Goal: Task Accomplishment & Management: Manage account settings

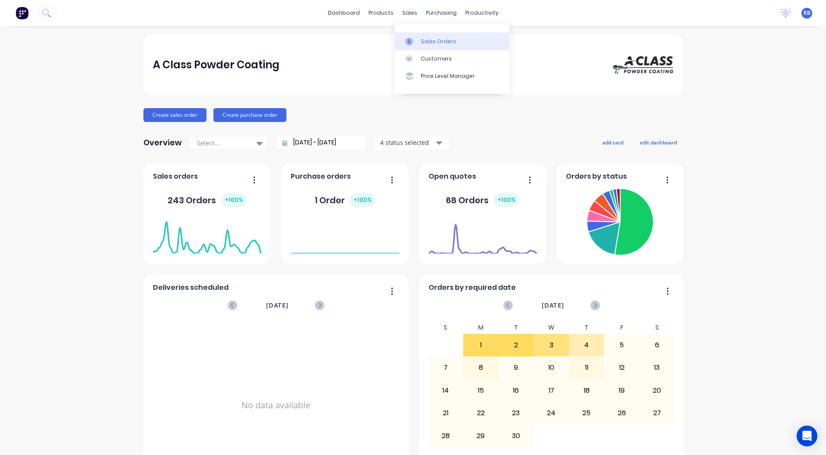
click at [412, 39] on icon at bounding box center [409, 42] width 8 height 8
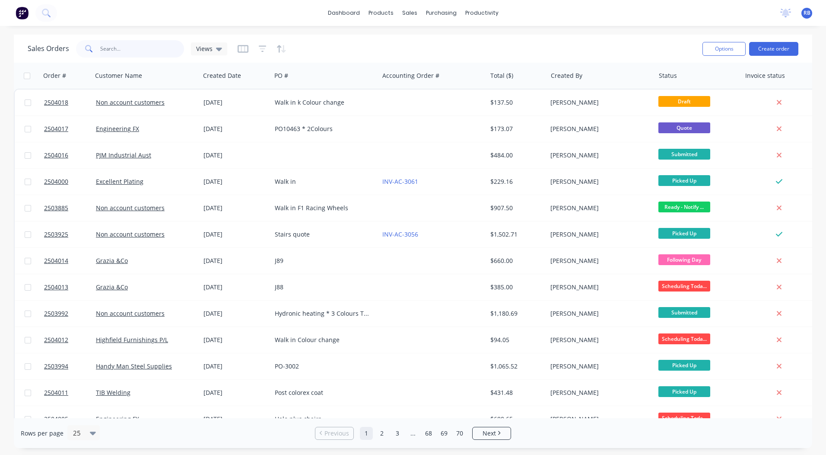
click at [151, 47] on input "text" at bounding box center [142, 48] width 84 height 17
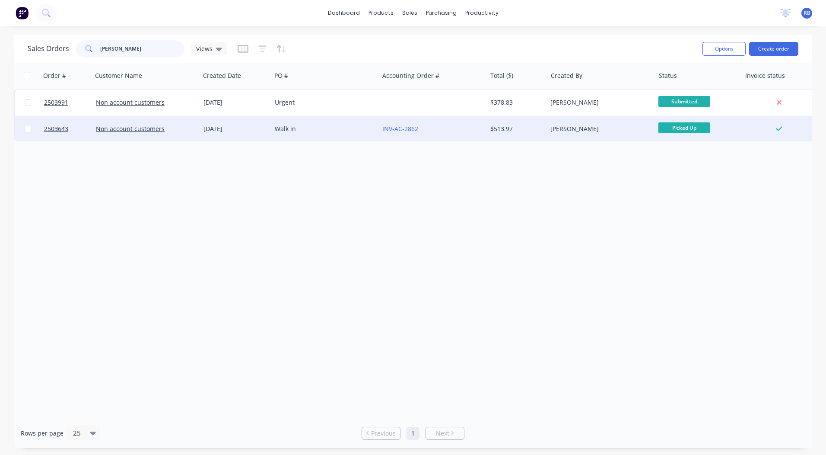
type input "[PERSON_NAME]"
click at [315, 127] on div "Walk in" at bounding box center [323, 128] width 96 height 9
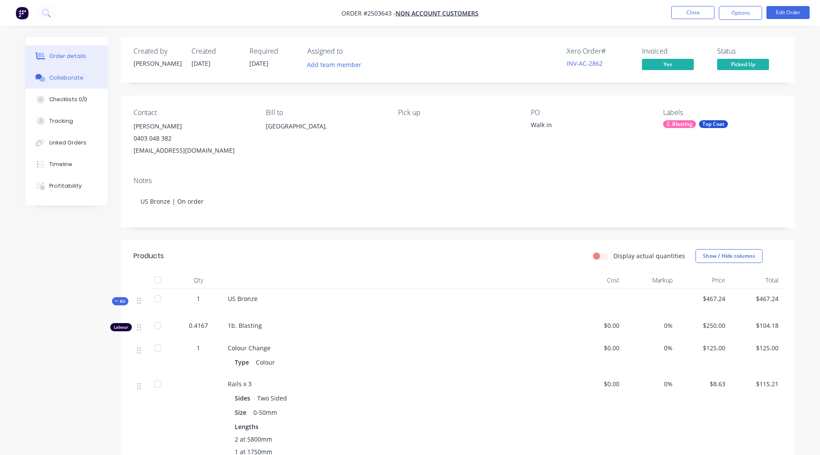
click at [49, 77] on button "Collaborate" at bounding box center [66, 78] width 82 height 22
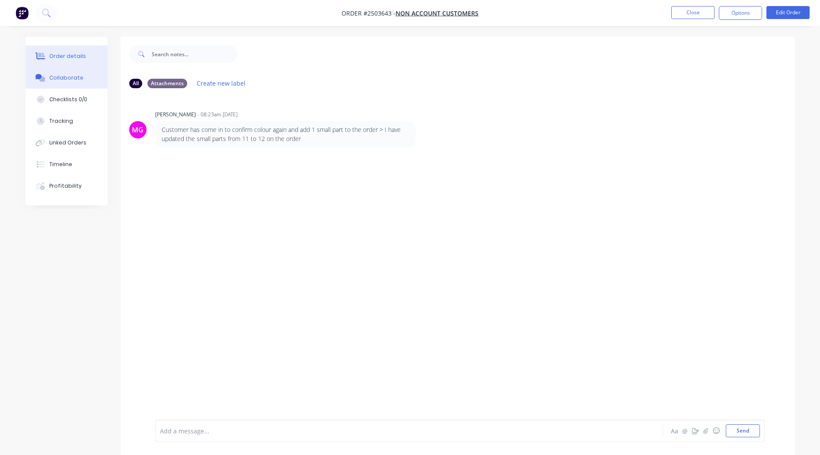
click at [63, 57] on div "Order details" at bounding box center [67, 56] width 37 height 8
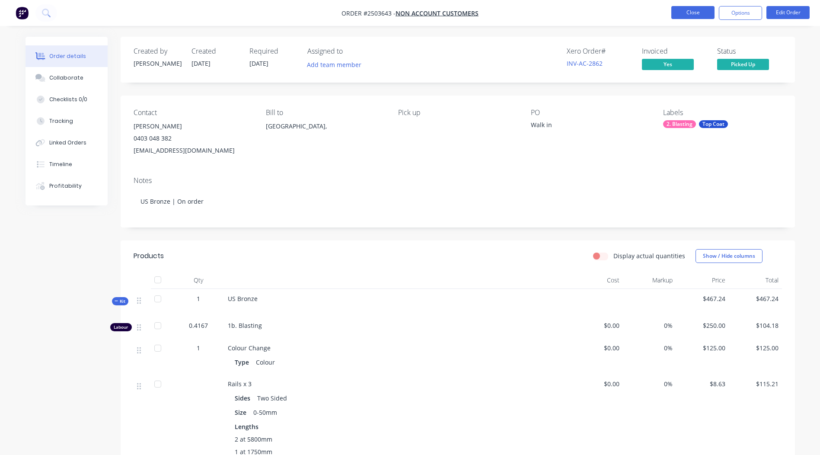
click at [683, 16] on button "Close" at bounding box center [692, 12] width 43 height 13
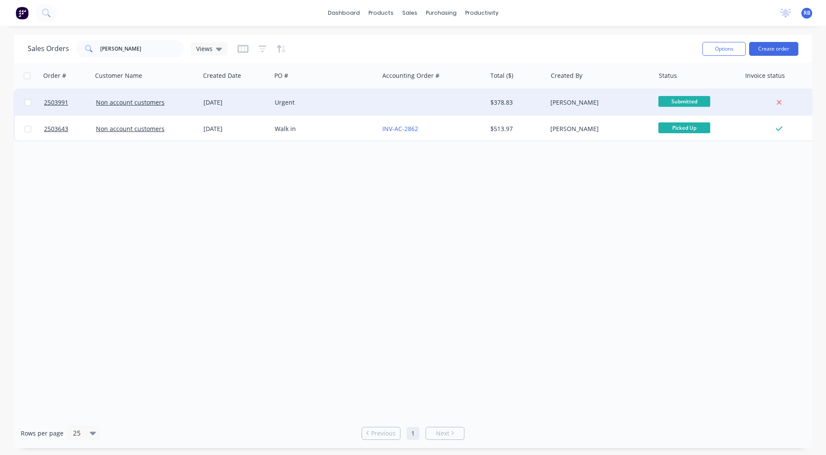
click at [293, 103] on div "Urgent" at bounding box center [323, 102] width 96 height 9
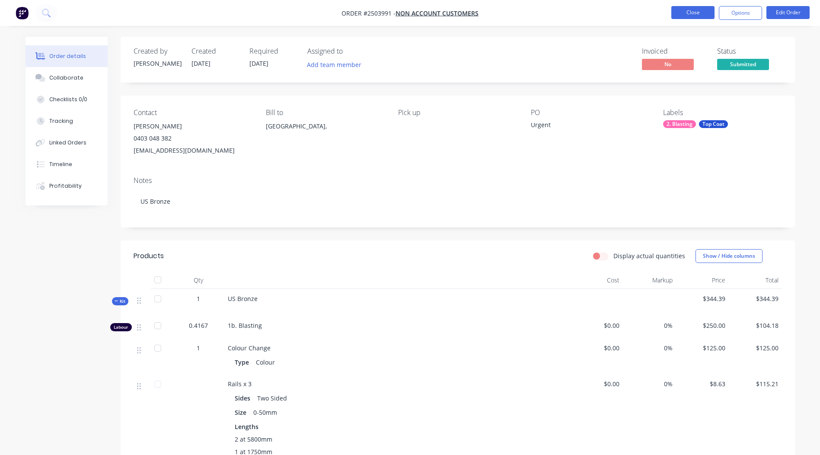
click at [693, 9] on button "Close" at bounding box center [692, 12] width 43 height 13
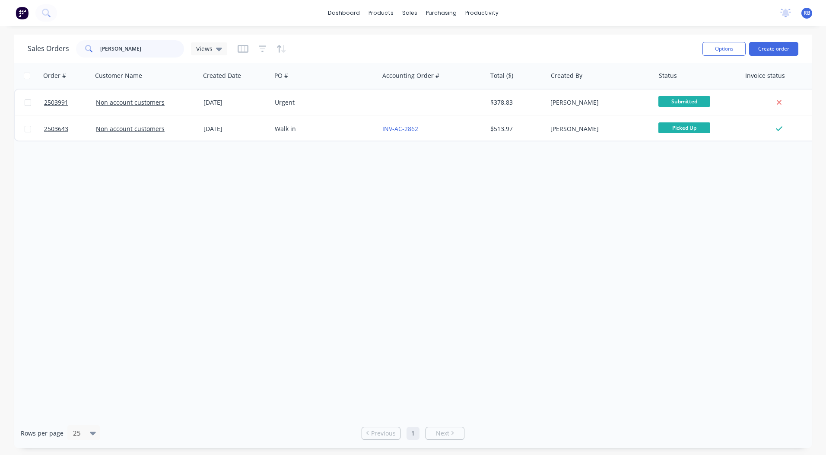
click at [42, 51] on div "Sales Orders [PERSON_NAME] Views" at bounding box center [128, 48] width 200 height 17
type input "cope"
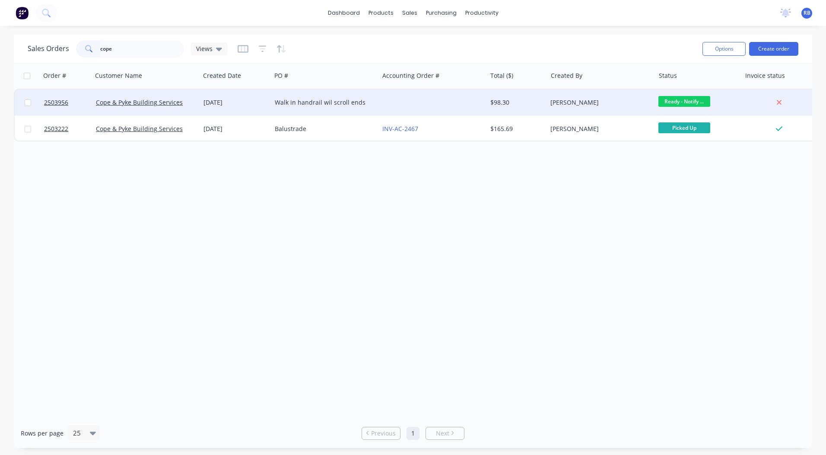
click at [407, 109] on div at bounding box center [433, 102] width 108 height 26
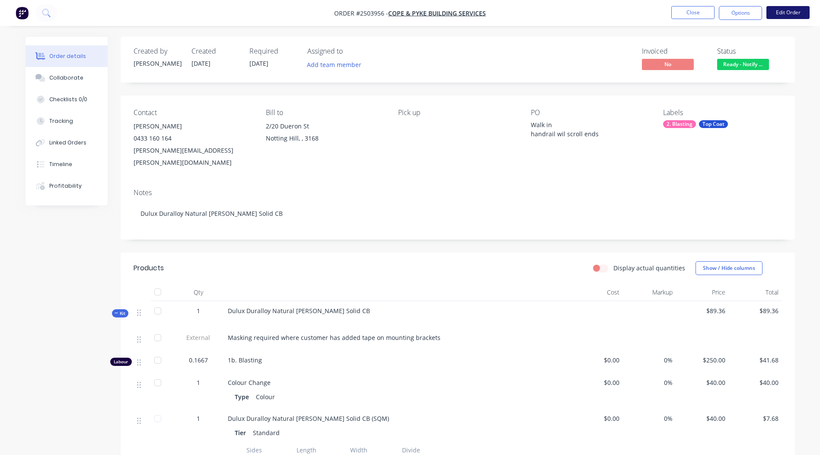
click at [768, 11] on button "Edit Order" at bounding box center [787, 12] width 43 height 13
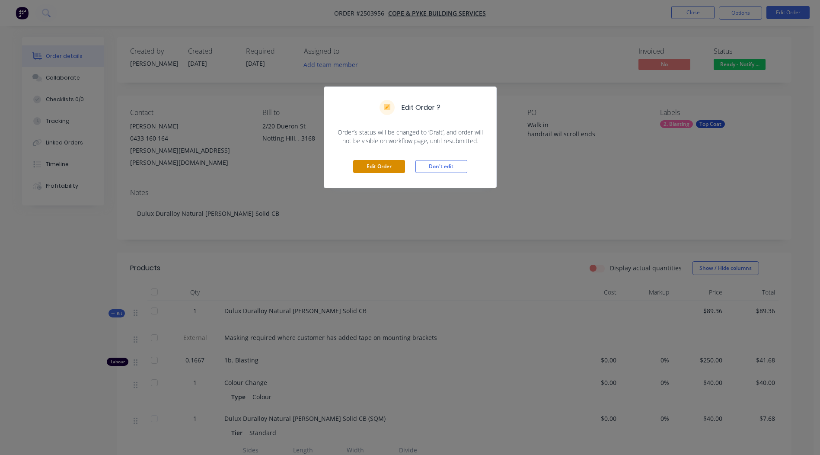
click at [373, 168] on button "Edit Order" at bounding box center [379, 166] width 52 height 13
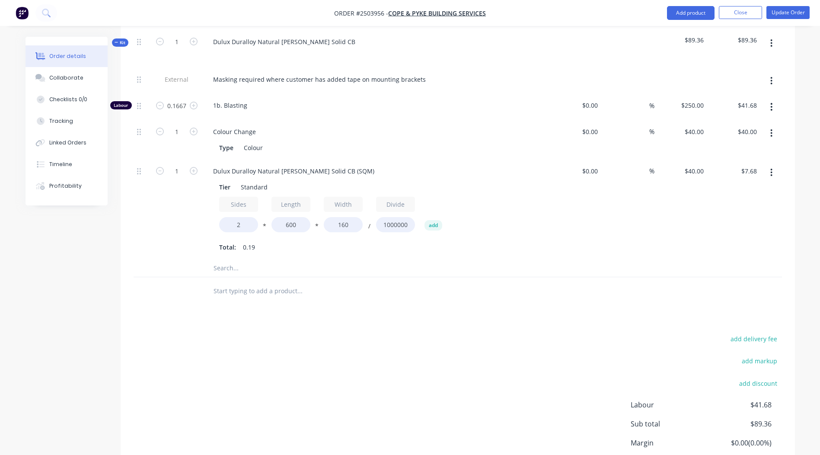
scroll to position [302, 0]
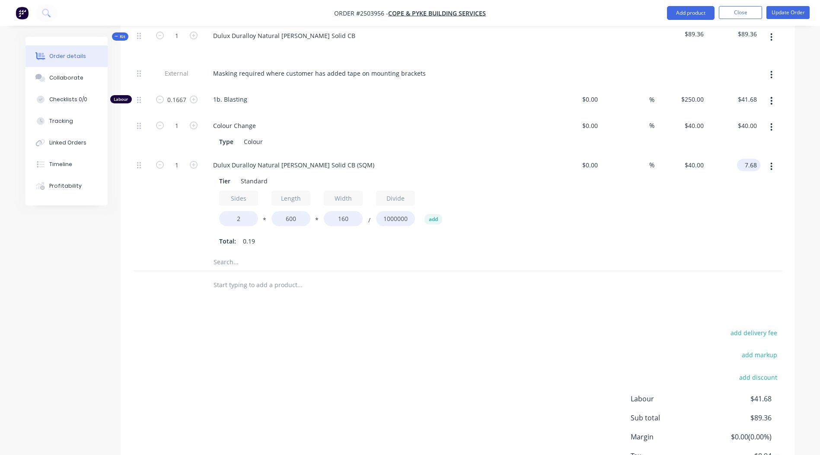
click at [754, 159] on input "7.68" at bounding box center [750, 165] width 20 height 13
type input "30"
type input "$156.25"
type input "$30.00"
click at [779, 12] on button "Update Order" at bounding box center [787, 12] width 43 height 13
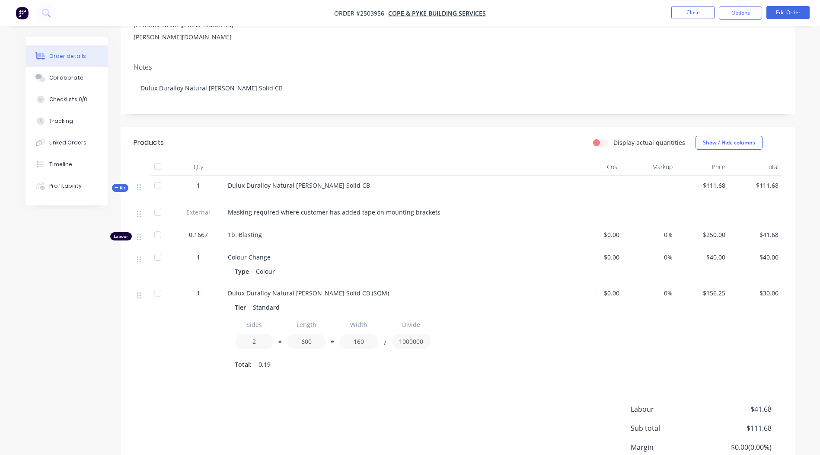
scroll to position [130, 0]
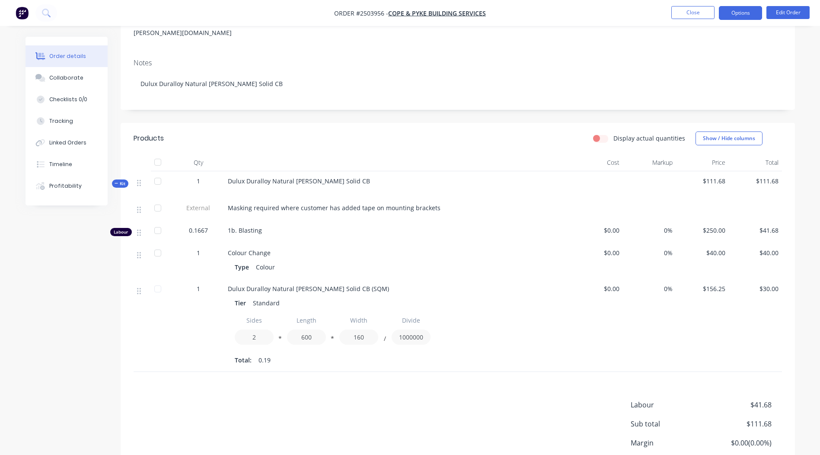
click at [743, 18] on button "Options" at bounding box center [740, 13] width 43 height 14
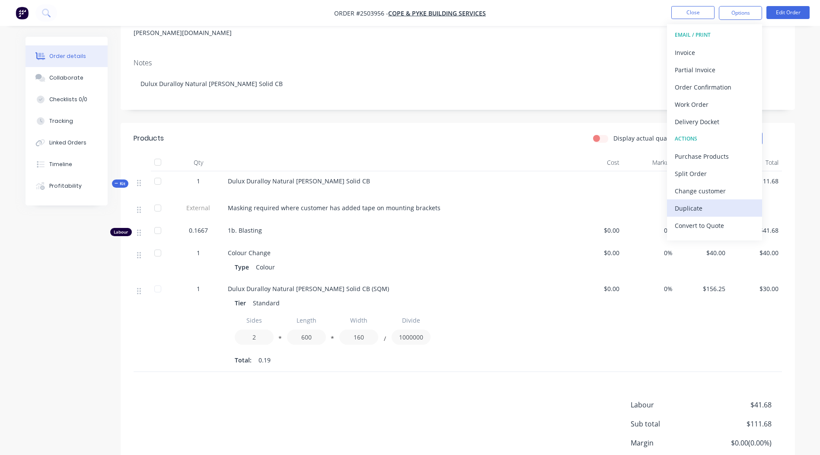
click at [705, 204] on div "Duplicate" at bounding box center [713, 208] width 79 height 13
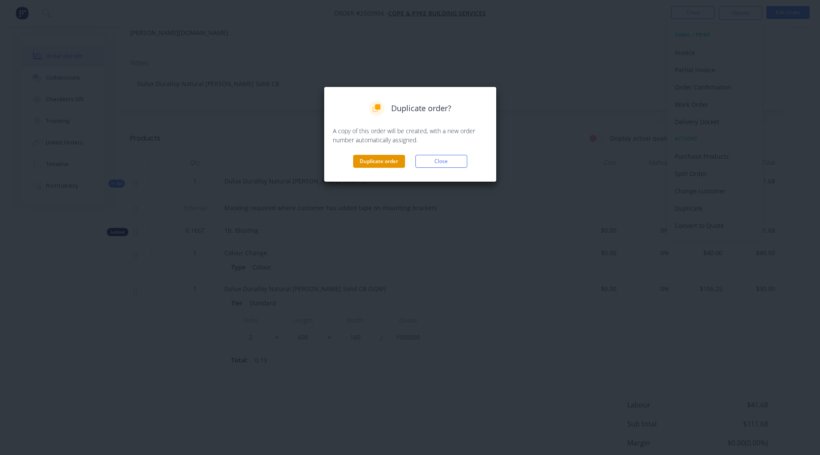
click at [384, 164] on button "Duplicate order" at bounding box center [379, 161] width 52 height 13
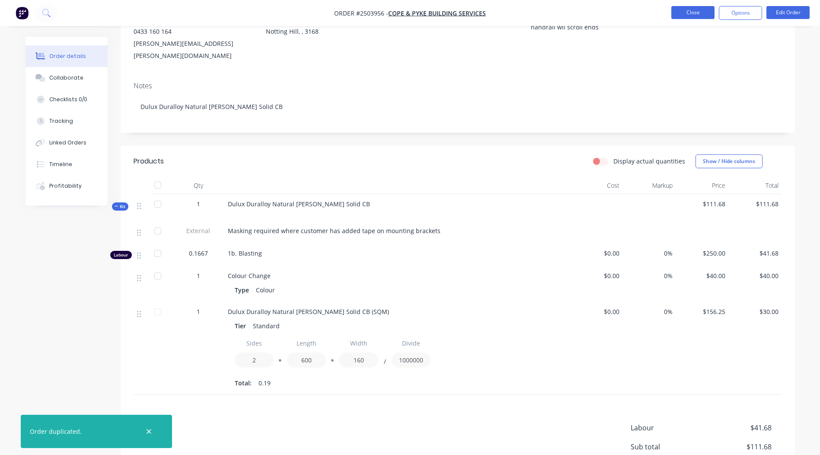
scroll to position [86, 0]
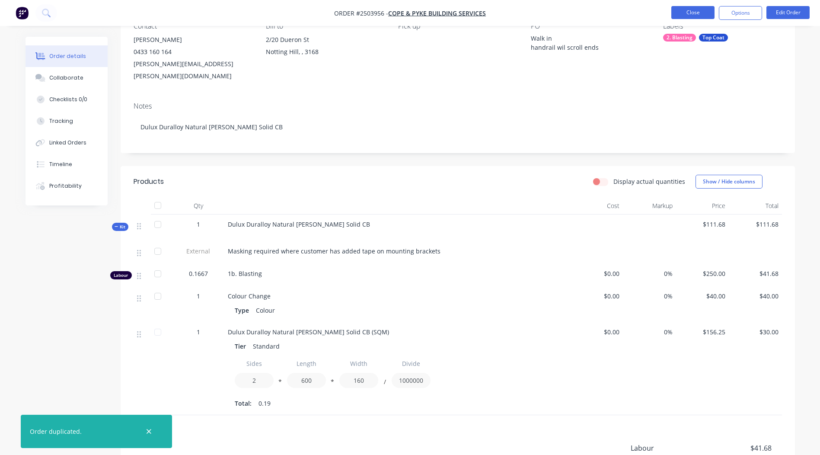
click at [686, 12] on button "Close" at bounding box center [692, 12] width 43 height 13
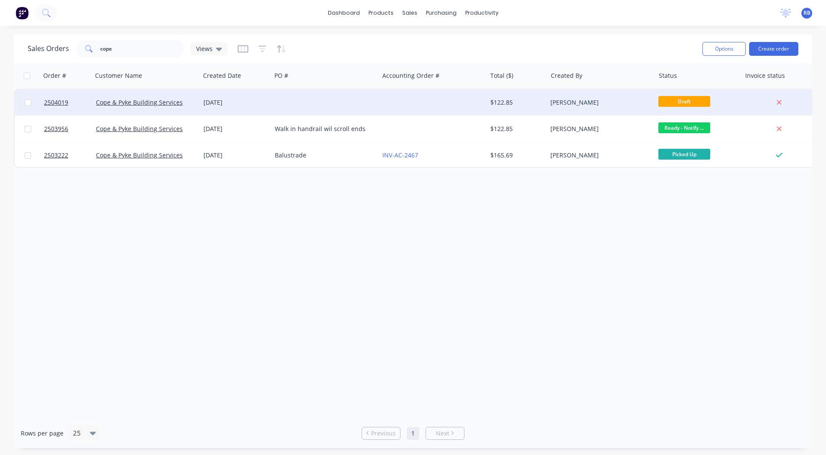
click at [413, 106] on div at bounding box center [433, 102] width 108 height 26
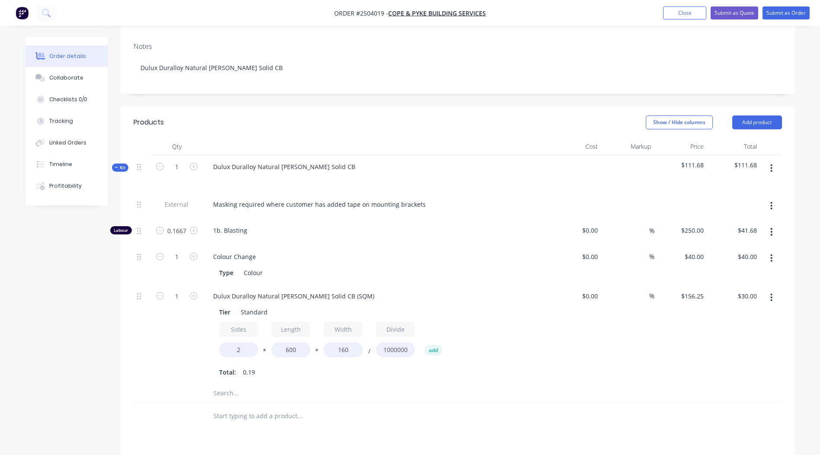
scroll to position [173, 0]
click at [769, 288] on button "button" at bounding box center [771, 296] width 20 height 16
click at [740, 347] on div "Delete" at bounding box center [740, 353] width 67 height 13
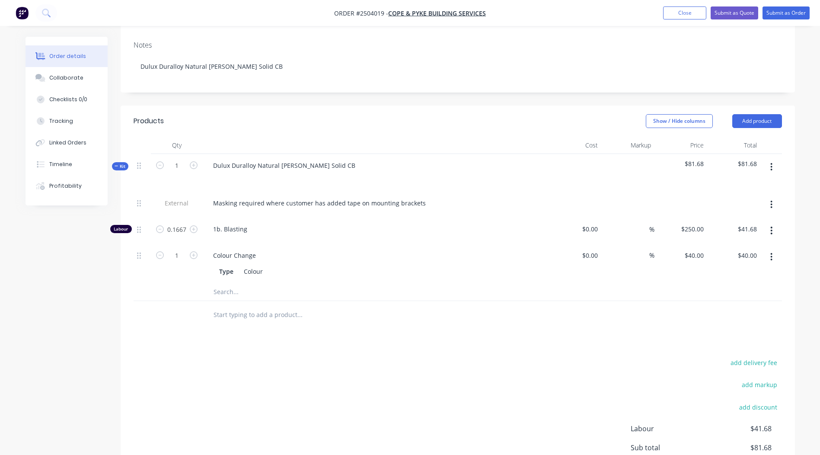
click at [779, 159] on button "button" at bounding box center [771, 167] width 20 height 16
click at [735, 183] on div "Add product to kit" at bounding box center [740, 189] width 67 height 13
click at [735, 235] on div "Basic product" at bounding box center [740, 241] width 67 height 13
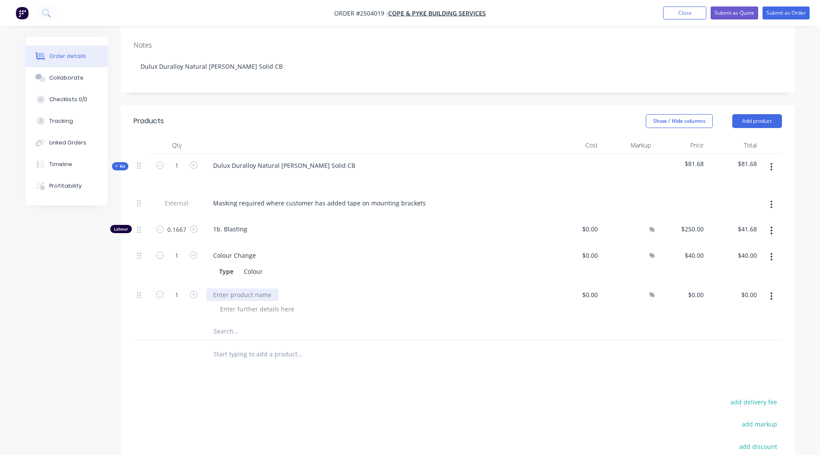
click at [269, 288] on div at bounding box center [242, 294] width 72 height 13
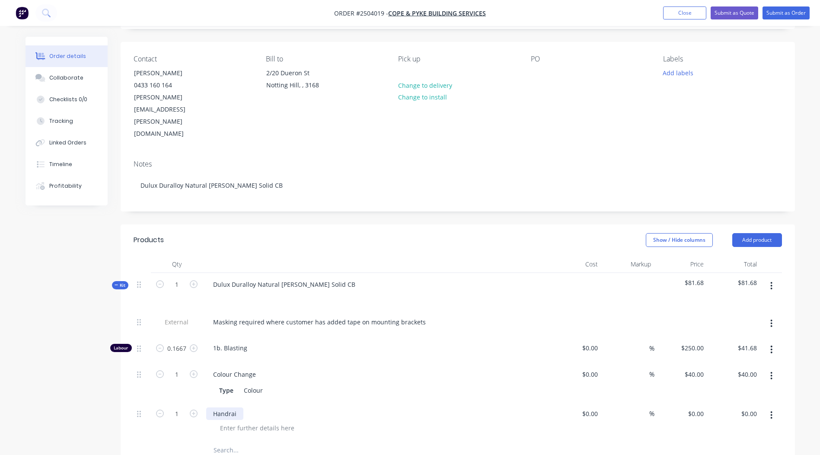
scroll to position [0, 0]
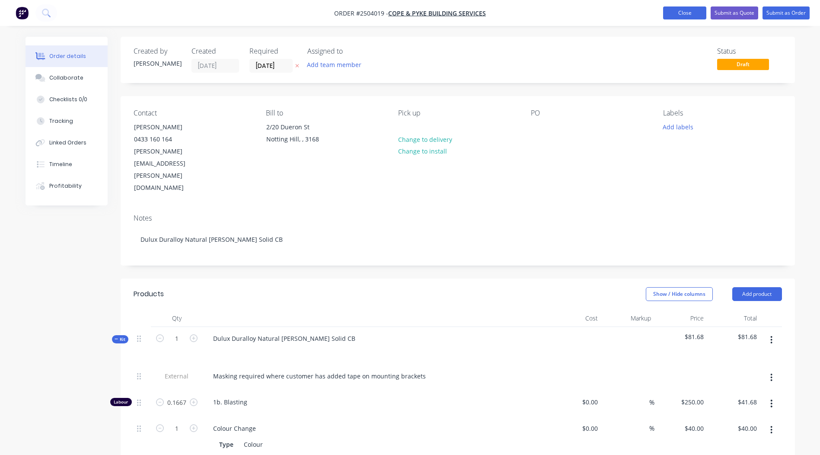
click at [687, 15] on button "Close" at bounding box center [684, 12] width 43 height 13
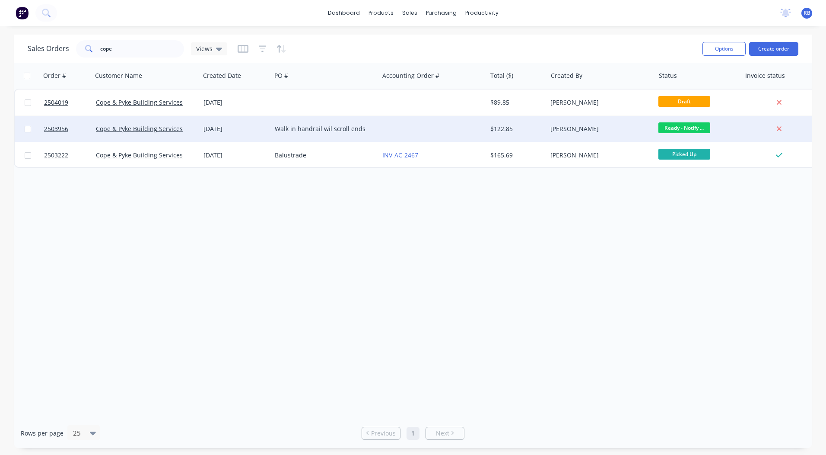
click at [534, 128] on div "$122.85" at bounding box center [515, 128] width 51 height 9
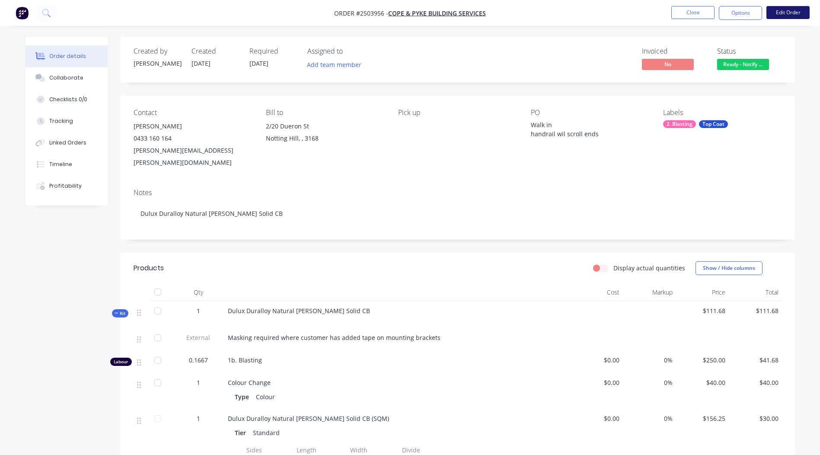
click at [787, 14] on button "Edit Order" at bounding box center [787, 12] width 43 height 13
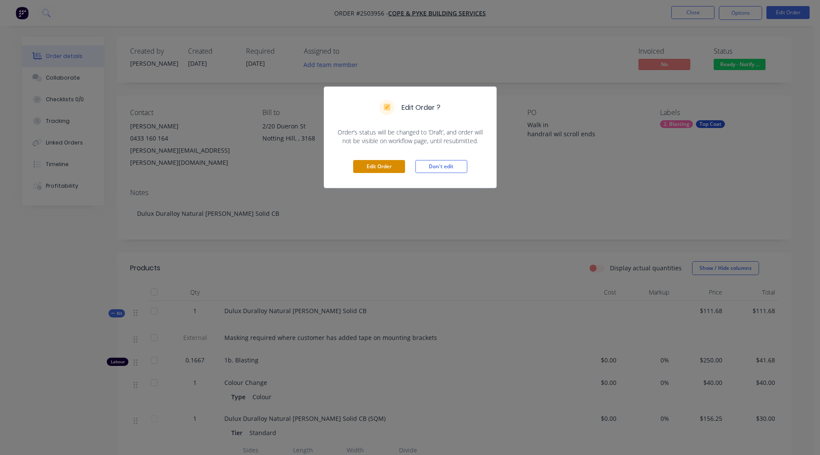
click at [359, 161] on button "Edit Order" at bounding box center [379, 166] width 52 height 13
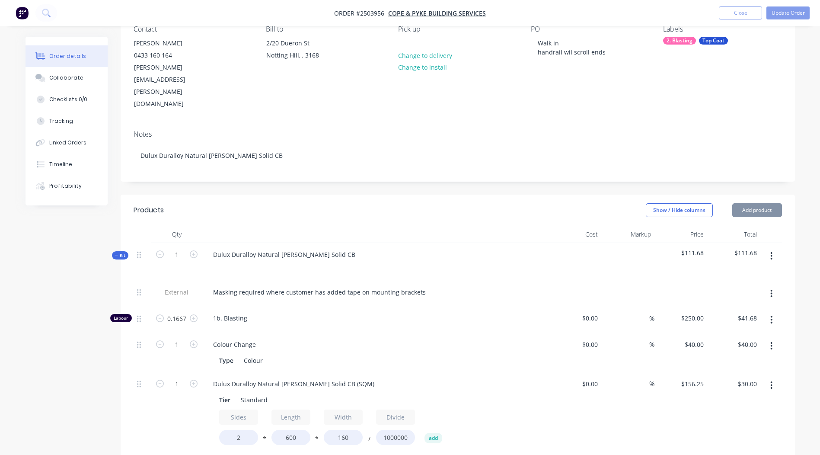
scroll to position [216, 0]
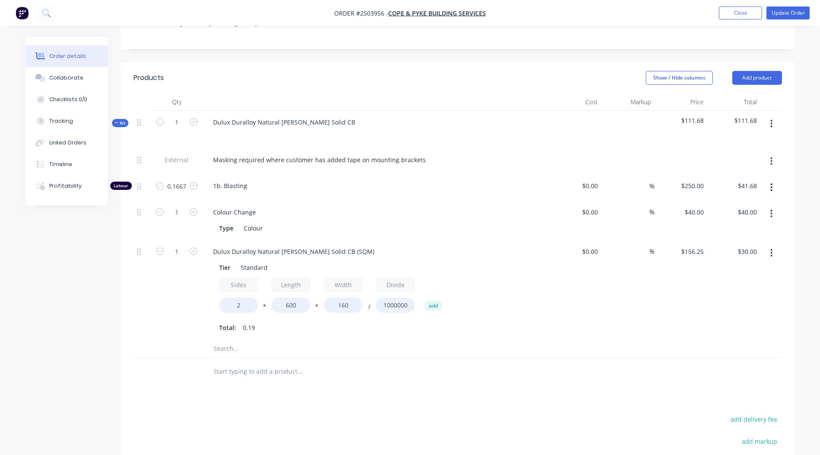
click at [771, 249] on icon "button" at bounding box center [771, 253] width 2 height 8
click at [734, 304] on div "Delete" at bounding box center [740, 310] width 67 height 13
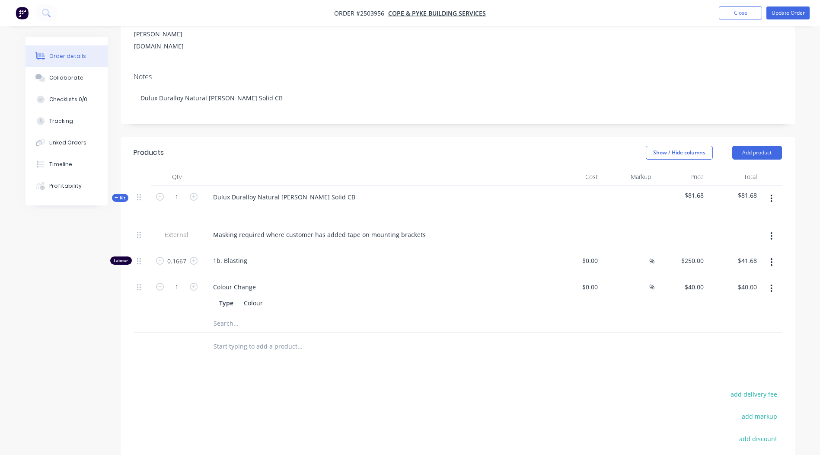
scroll to position [140, 0]
click at [766, 192] on button "button" at bounding box center [771, 200] width 20 height 16
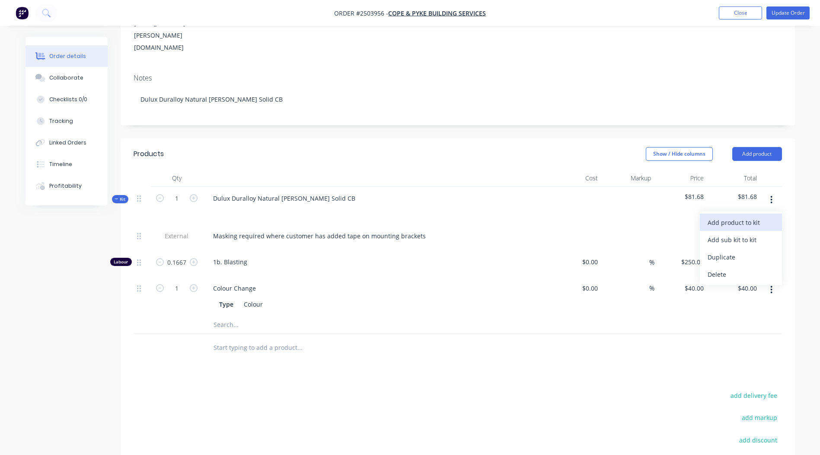
click at [745, 216] on div "Add product to kit" at bounding box center [740, 222] width 67 height 13
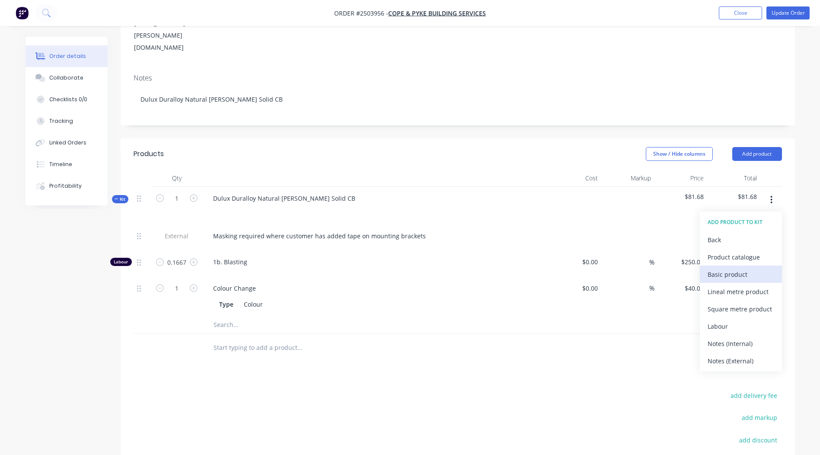
click at [736, 268] on div "Basic product" at bounding box center [740, 274] width 67 height 13
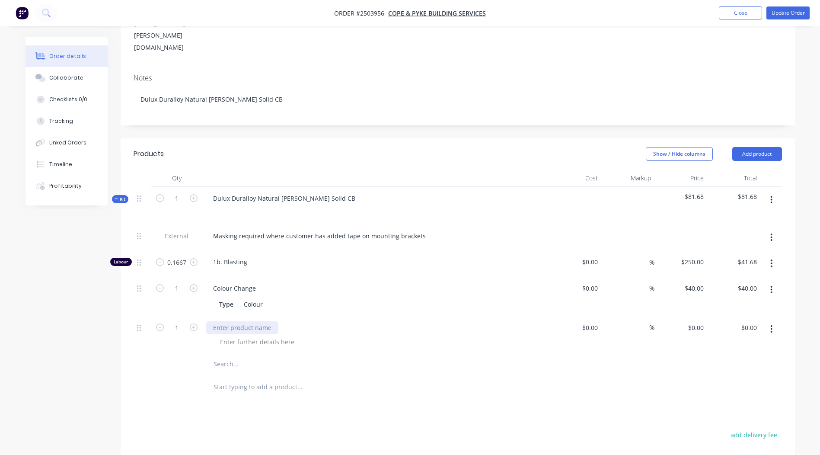
click at [229, 321] on div at bounding box center [242, 327] width 72 height 13
click at [747, 321] on input "0.00" at bounding box center [750, 327] width 20 height 13
type input "30"
click at [630, 373] on div at bounding box center [458, 387] width 648 height 28
type input "$30.00"
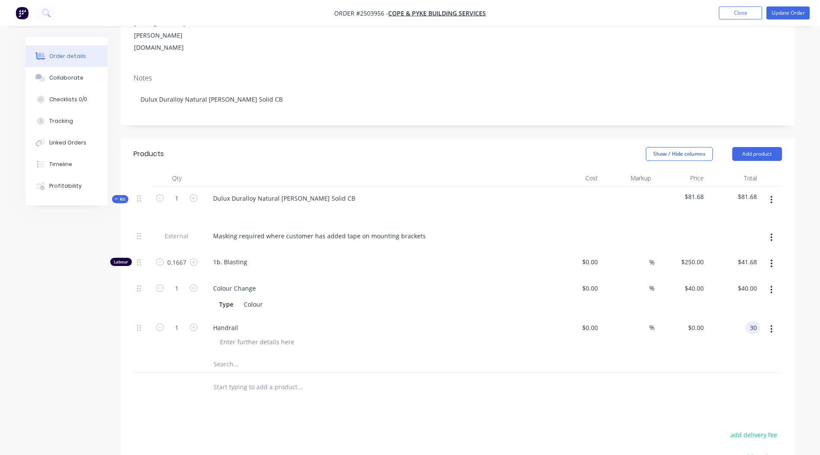
type input "$30.00"
click at [800, 16] on button "Update Order" at bounding box center [787, 12] width 43 height 13
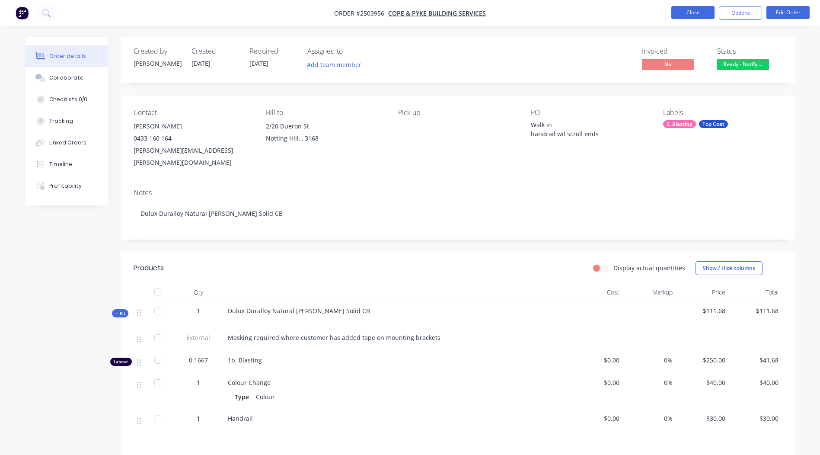
click at [687, 16] on button "Close" at bounding box center [692, 12] width 43 height 13
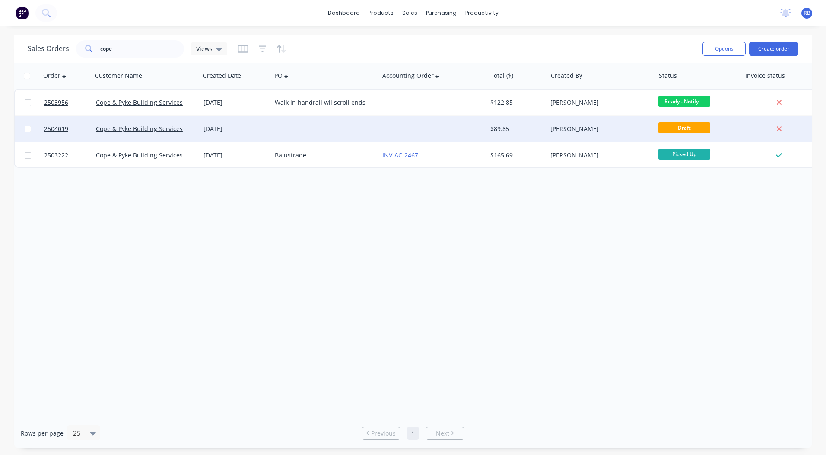
click at [480, 133] on div at bounding box center [433, 129] width 108 height 26
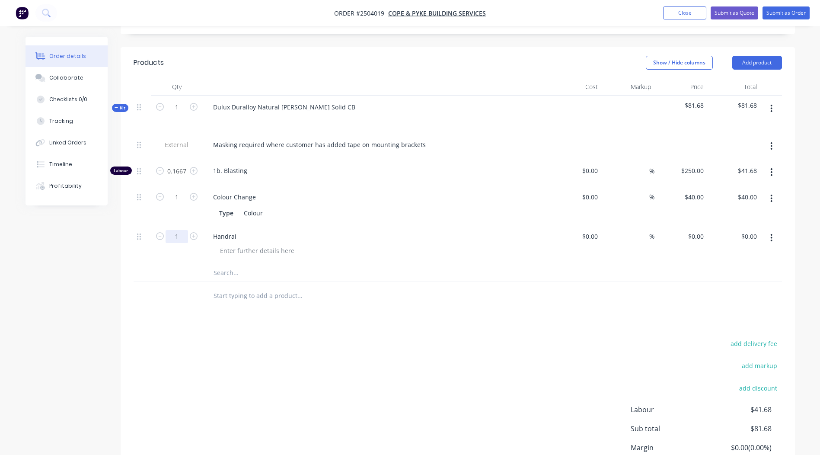
scroll to position [216, 0]
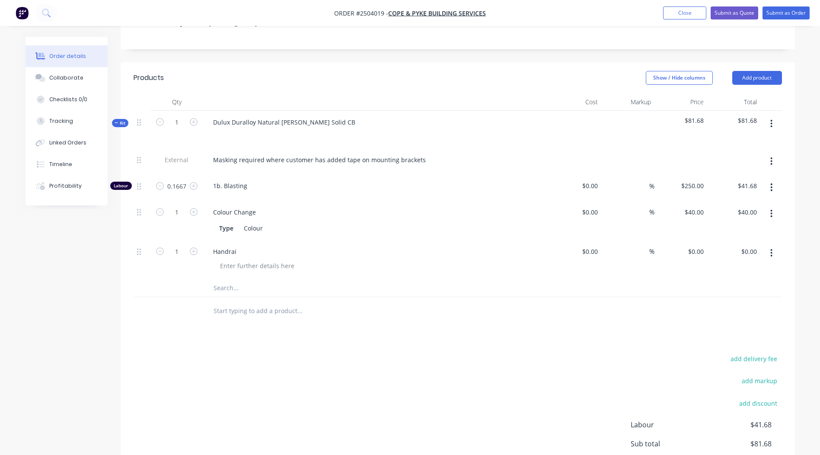
click at [771, 248] on icon "button" at bounding box center [771, 253] width 2 height 10
click at [732, 304] on div "Delete" at bounding box center [740, 310] width 67 height 13
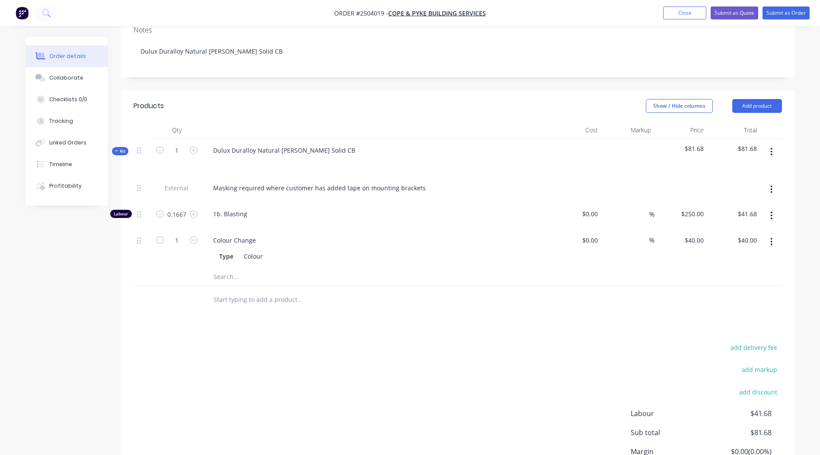
scroll to position [130, 0]
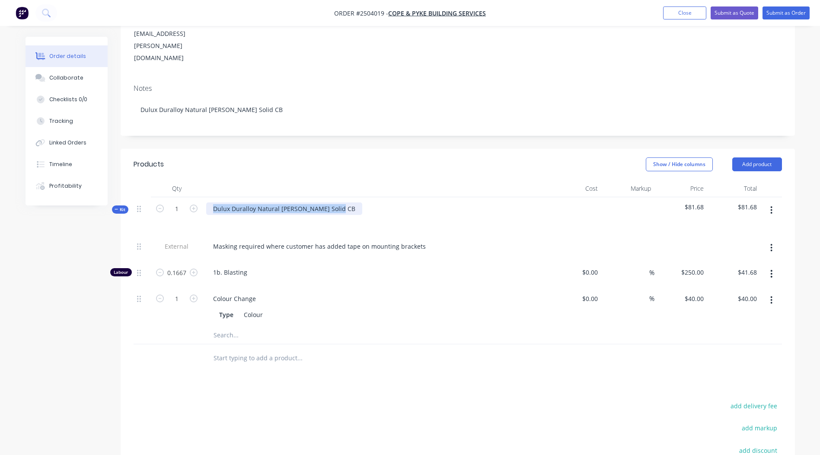
drag, startPoint x: 338, startPoint y: 186, endPoint x: 2, endPoint y: 209, distance: 337.0
click at [0, 208] on html "Order #2504019 - Cope & Pyke Building Services Add product Close Submit as Quot…" at bounding box center [410, 231] width 820 height 722
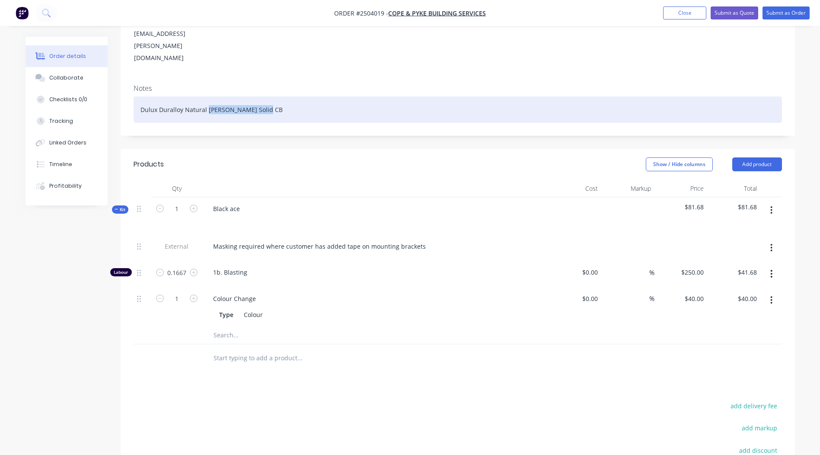
drag, startPoint x: 274, startPoint y: 83, endPoint x: 0, endPoint y: 102, distance: 275.0
click at [0, 102] on html "Order #2504019 - Cope & Pyke Building Services Add product Close Submit as Quot…" at bounding box center [410, 231] width 820 height 722
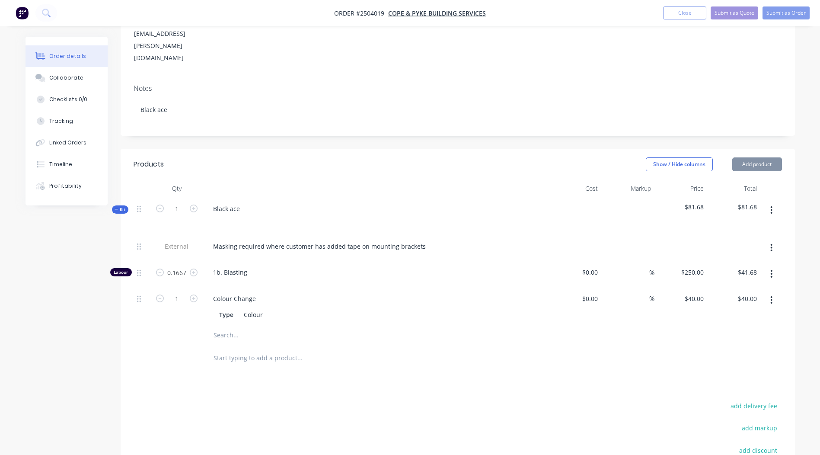
click at [283, 119] on div "Created by [PERSON_NAME] Created [DATE] Required [DATE] Assigned to Add team me…" at bounding box center [458, 243] width 674 height 672
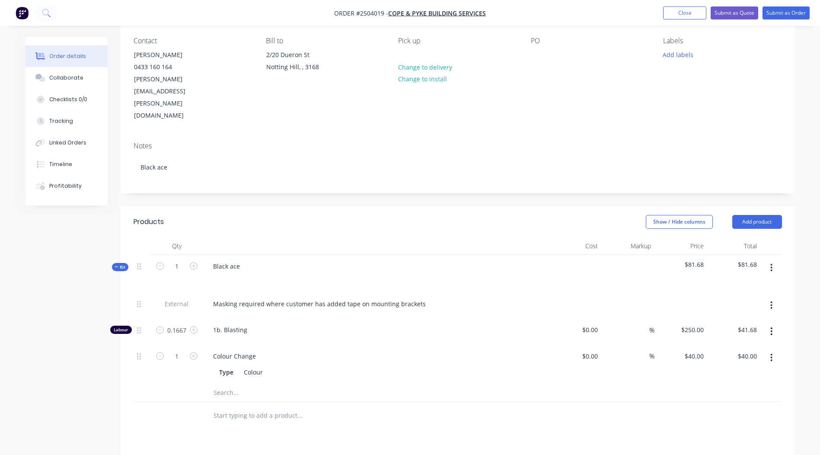
scroll to position [118, 0]
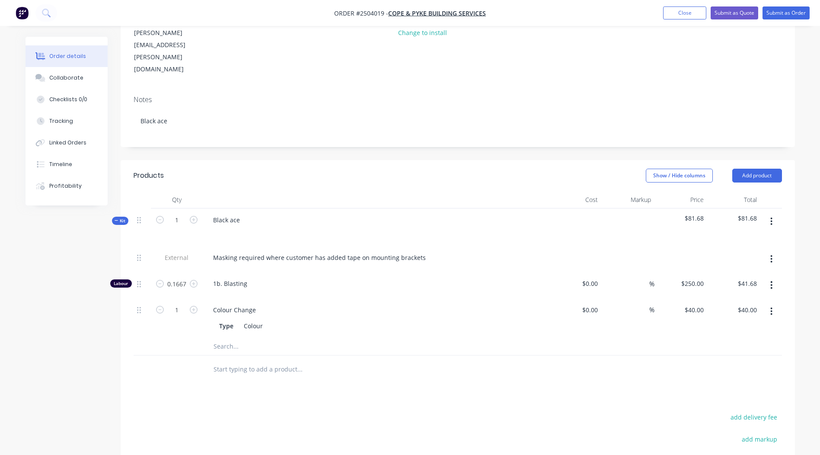
click at [773, 213] on button "button" at bounding box center [771, 221] width 20 height 16
click at [756, 238] on div "Add product to kit" at bounding box center [740, 244] width 67 height 13
click at [733, 289] on div "Basic product" at bounding box center [740, 295] width 67 height 13
click at [267, 343] on div at bounding box center [242, 349] width 72 height 13
click at [746, 343] on input "0.00" at bounding box center [750, 349] width 20 height 13
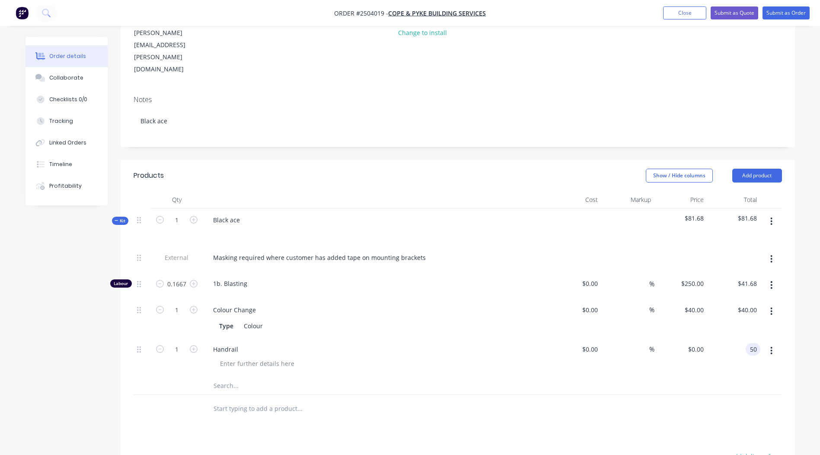
type input "50"
type input "$50.00"
click at [815, 224] on div "Order details Collaborate Checklists 0/0 Tracking Linked Orders Timeline Profit…" at bounding box center [410, 262] width 820 height 761
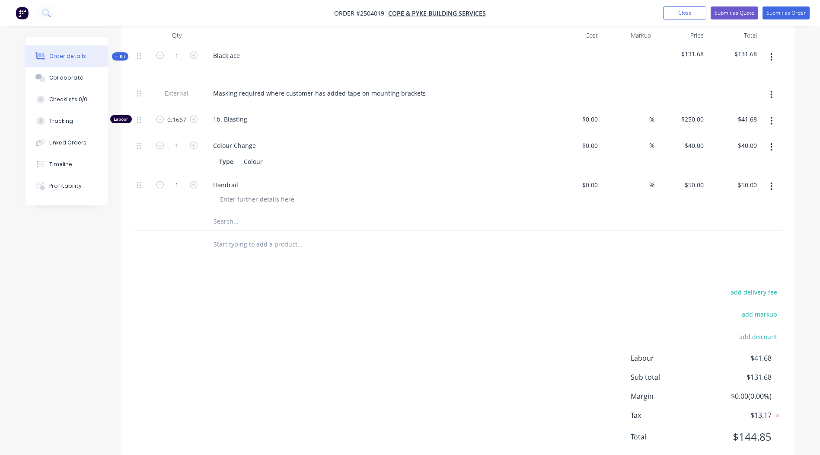
scroll to position [0, 0]
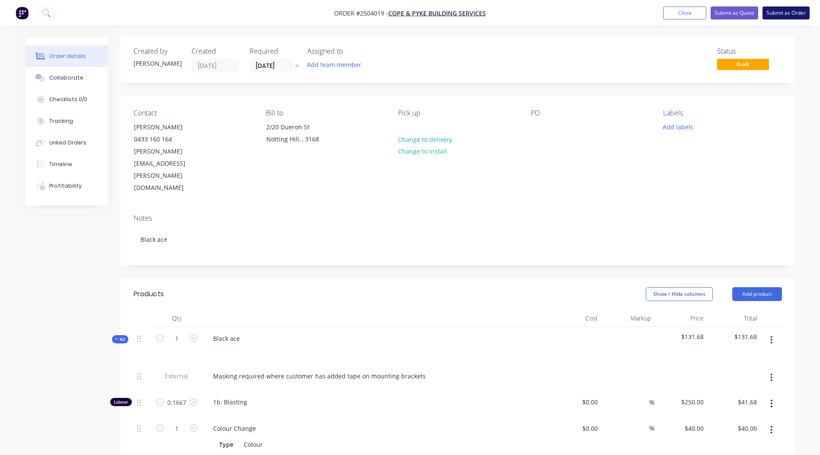
click at [777, 10] on button "Submit as Order" at bounding box center [785, 12] width 47 height 13
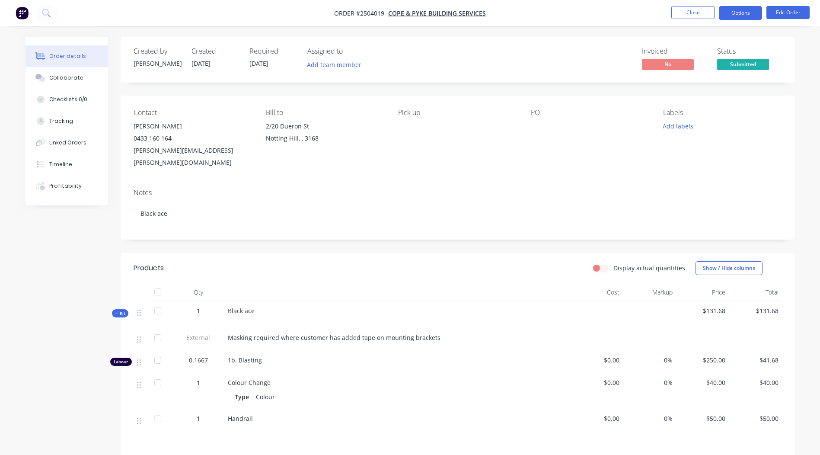
click at [737, 17] on button "Options" at bounding box center [740, 13] width 43 height 14
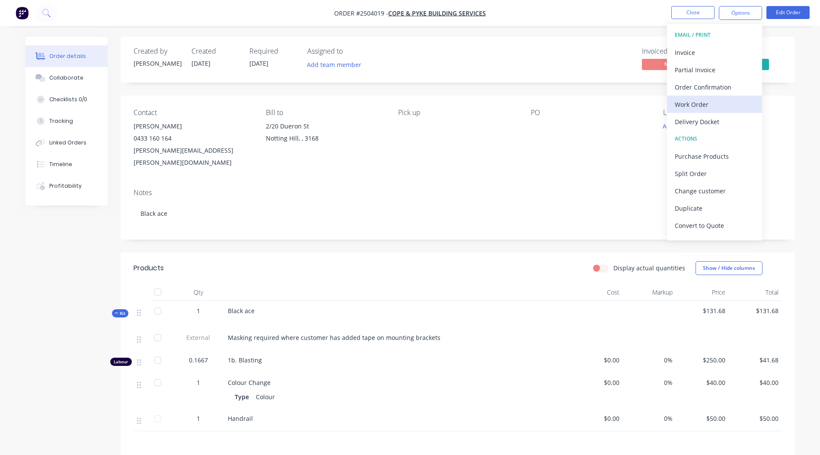
click at [709, 98] on div "Work Order" at bounding box center [713, 104] width 79 height 13
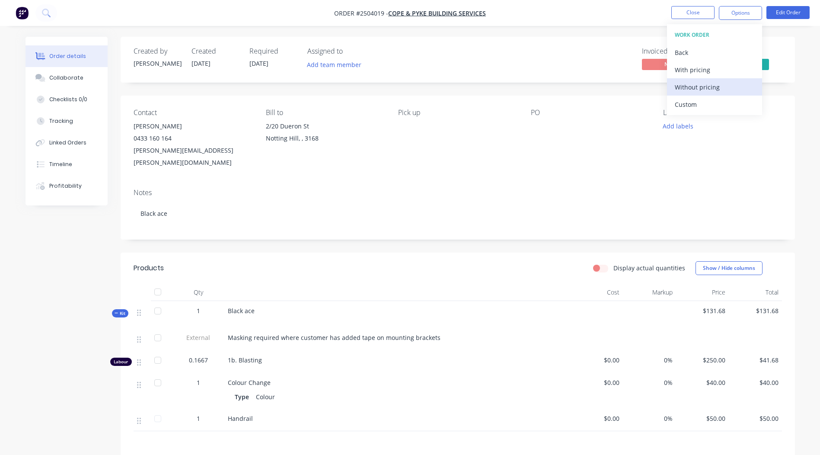
click at [715, 89] on div "Without pricing" at bounding box center [713, 87] width 79 height 13
click at [403, 238] on div "Created by [PERSON_NAME] Created [DATE] Required [DATE] Assigned to Add team me…" at bounding box center [458, 304] width 674 height 535
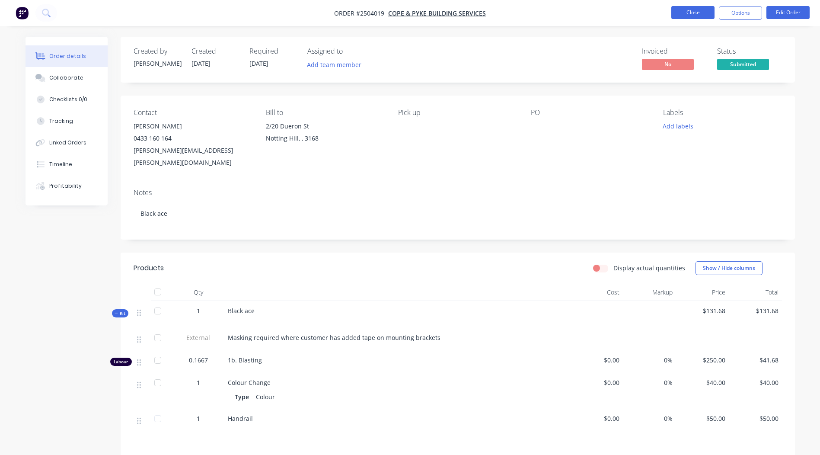
click at [682, 13] on button "Close" at bounding box center [692, 12] width 43 height 13
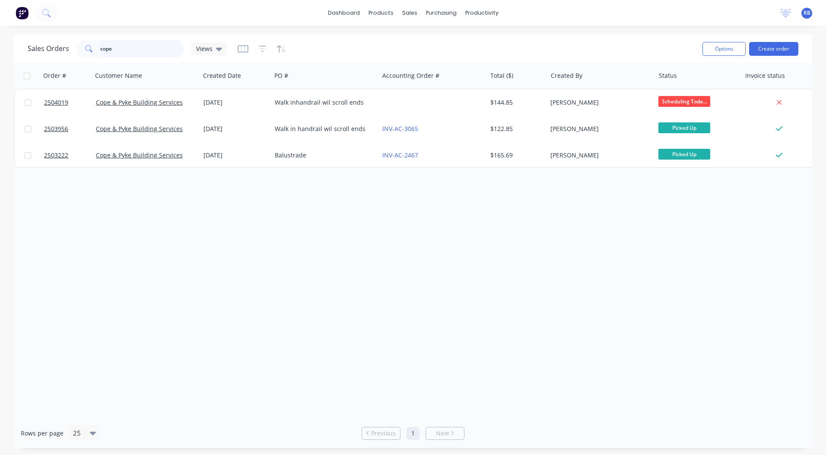
drag, startPoint x: 154, startPoint y: 43, endPoint x: 55, endPoint y: 51, distance: 99.2
click at [124, 51] on input "cope" at bounding box center [142, 48] width 84 height 17
type input "c"
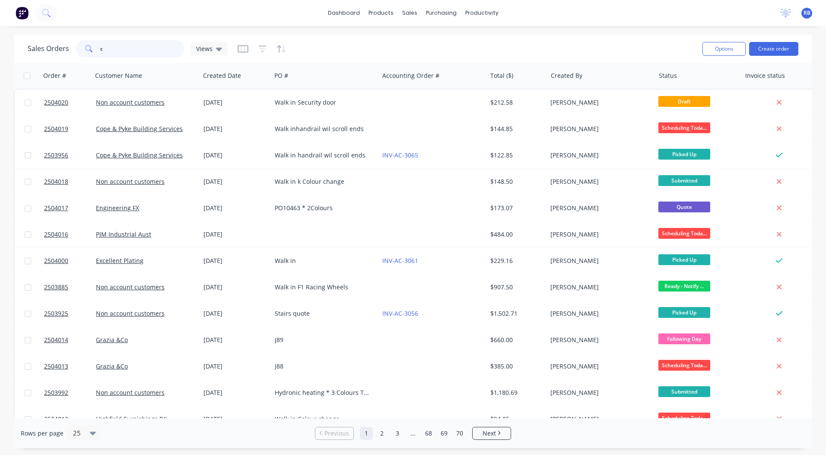
drag, startPoint x: 116, startPoint y: 42, endPoint x: 0, endPoint y: 51, distance: 116.5
click at [0, 51] on html "dashboard products sales purchasing productivity dashboard products Product Cat…" at bounding box center [413, 227] width 826 height 455
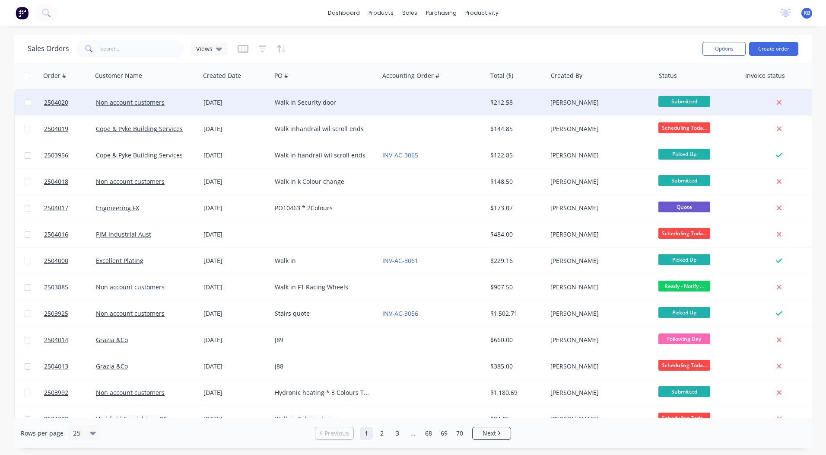
click at [403, 108] on div at bounding box center [433, 102] width 108 height 26
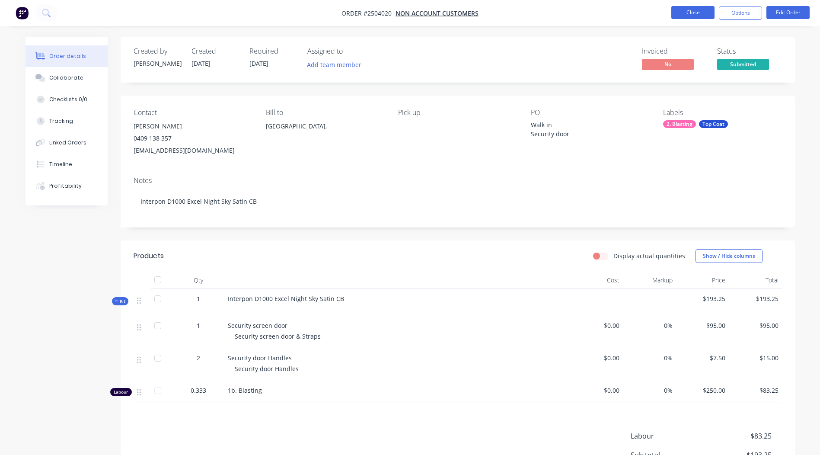
click at [678, 12] on button "Close" at bounding box center [692, 12] width 43 height 13
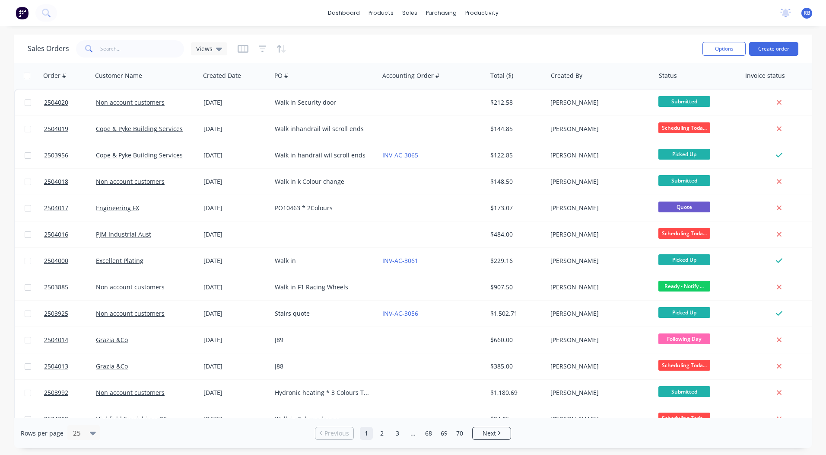
click at [110, 39] on div "Sales Orders Views" at bounding box center [362, 48] width 668 height 21
click at [112, 44] on input "text" at bounding box center [142, 48] width 84 height 17
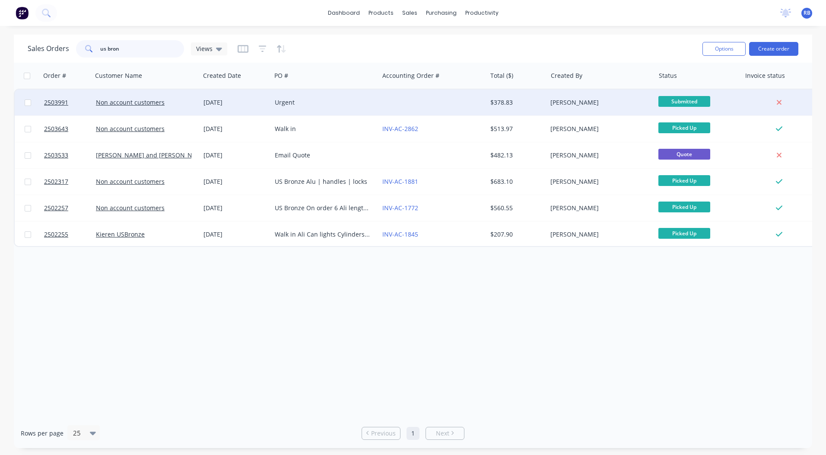
type input "us bron"
click at [499, 101] on div "$378.83" at bounding box center [515, 102] width 51 height 9
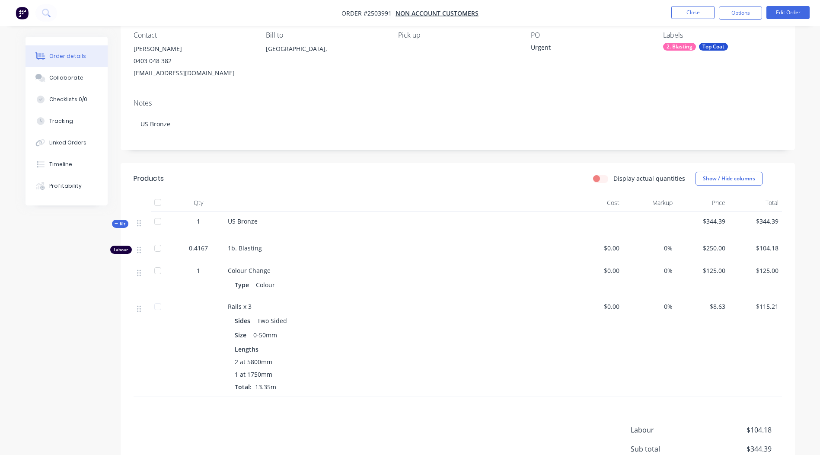
scroll to position [75, 0]
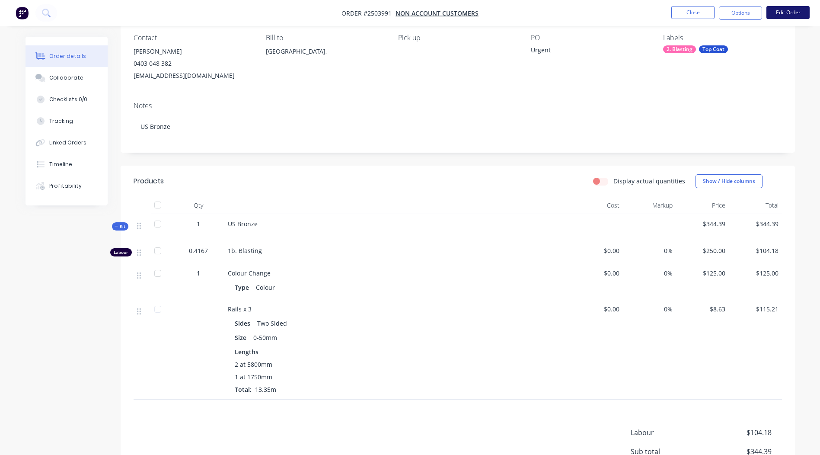
click at [793, 16] on button "Edit Order" at bounding box center [787, 12] width 43 height 13
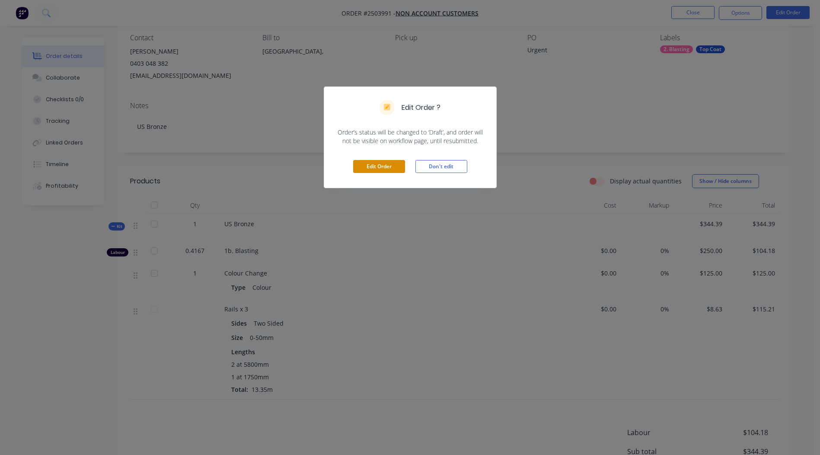
click at [376, 167] on button "Edit Order" at bounding box center [379, 166] width 52 height 13
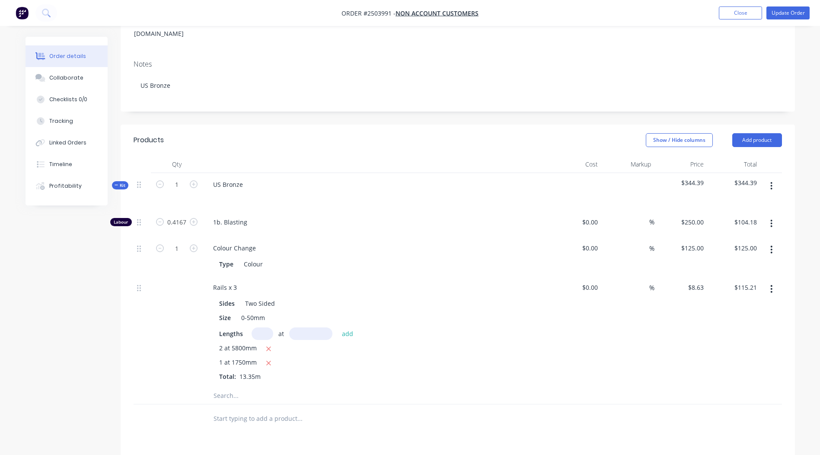
scroll to position [173, 0]
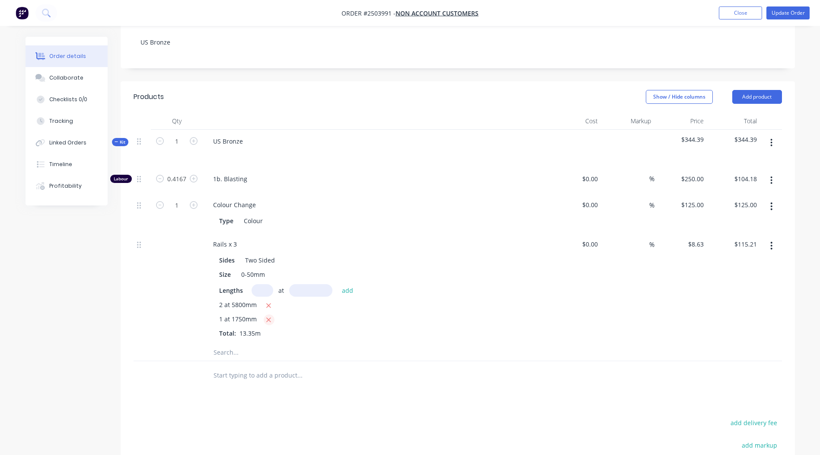
click at [266, 316] on icon "button" at bounding box center [269, 320] width 6 height 8
type input "$100.11"
click at [237, 238] on div "Rails x 3" at bounding box center [225, 244] width 38 height 13
click at [683, 358] on div at bounding box center [458, 361] width 648 height 28
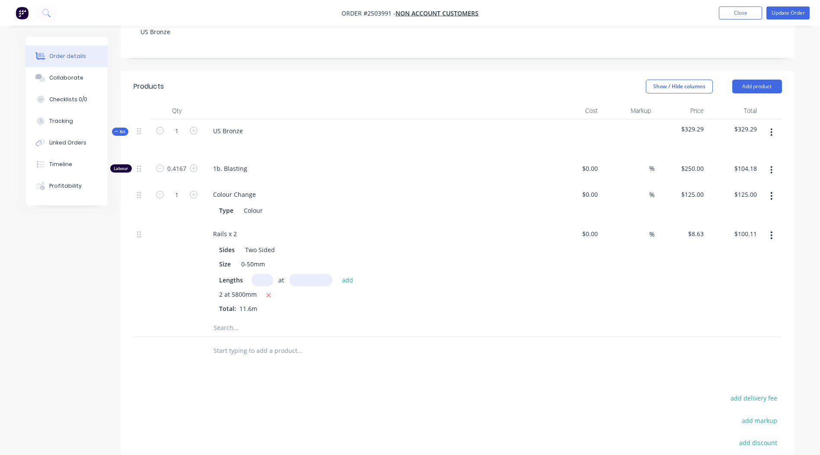
scroll to position [182, 0]
click at [770, 126] on button "button" at bounding box center [771, 134] width 20 height 16
click at [744, 150] on div "Add product to kit" at bounding box center [740, 156] width 67 height 13
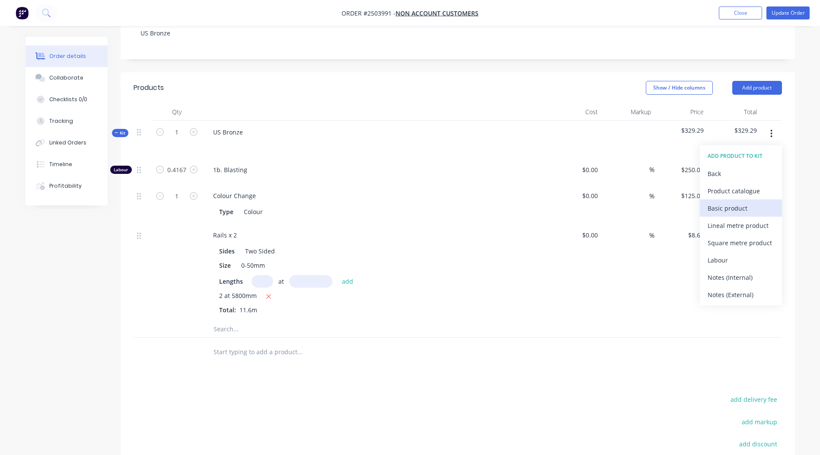
click at [734, 202] on div "Basic product" at bounding box center [740, 208] width 67 height 13
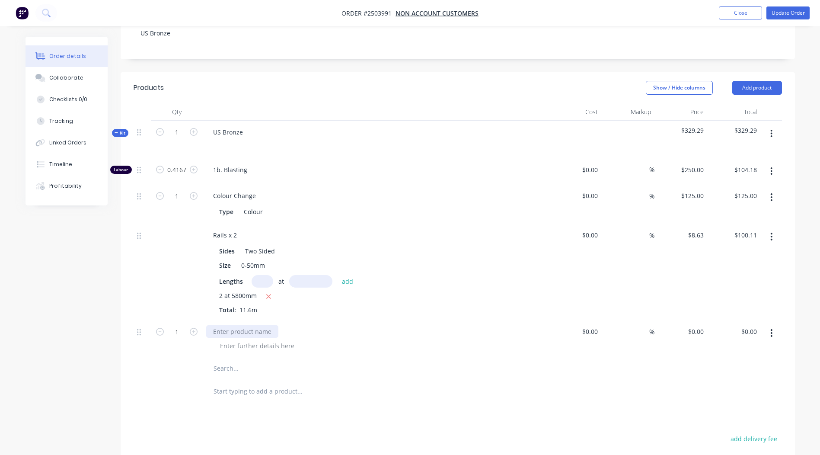
click at [254, 325] on div at bounding box center [242, 331] width 72 height 13
click at [708, 320] on div "$0.00 $0.00" at bounding box center [733, 339] width 53 height 39
click at [704, 325] on input "0" at bounding box center [697, 331] width 20 height 13
type input "$20.00"
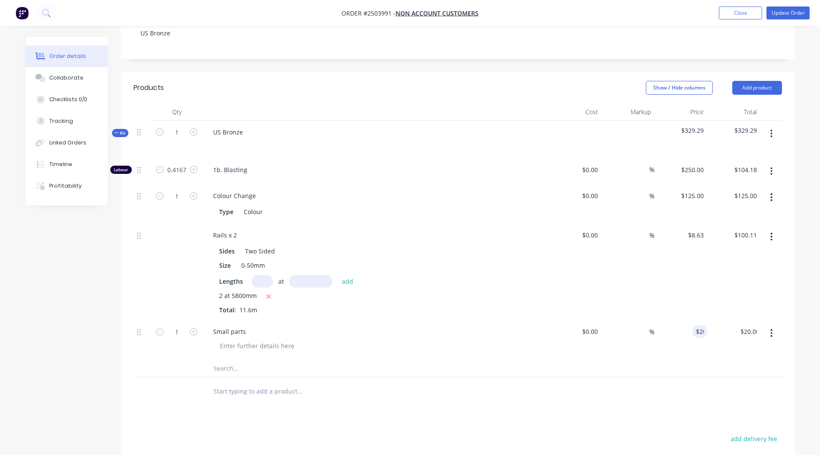
click at [678, 359] on div at bounding box center [458, 368] width 648 height 18
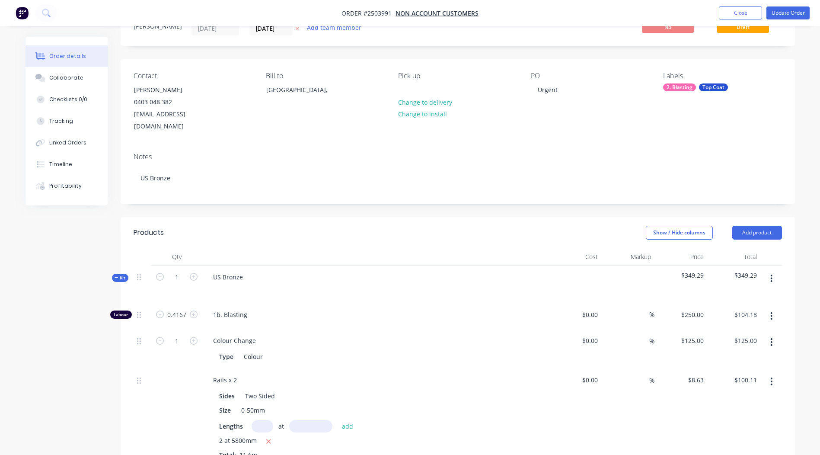
scroll to position [0, 0]
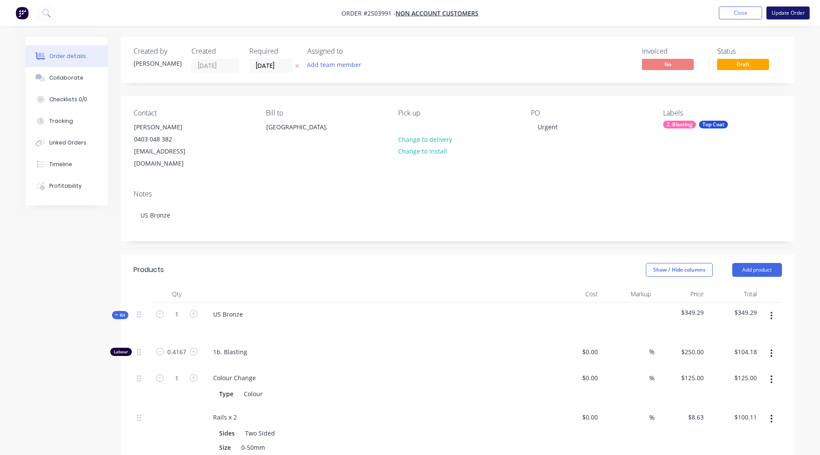
click at [797, 11] on button "Update Order" at bounding box center [787, 12] width 43 height 13
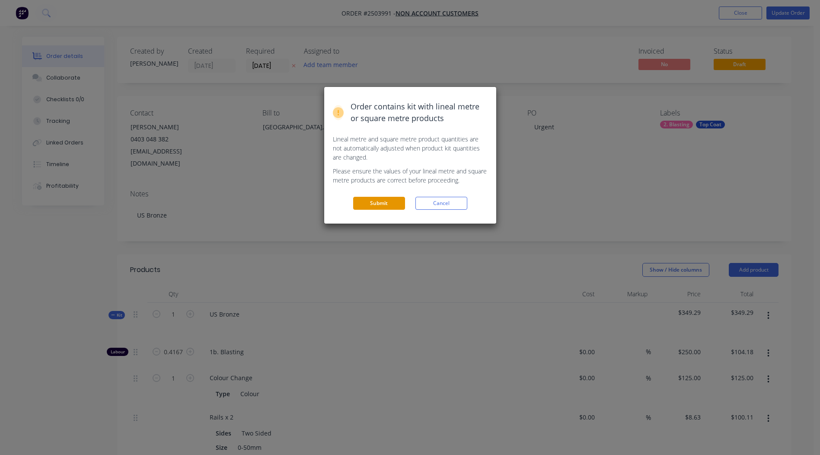
click at [372, 203] on button "Submit" at bounding box center [379, 203] width 52 height 13
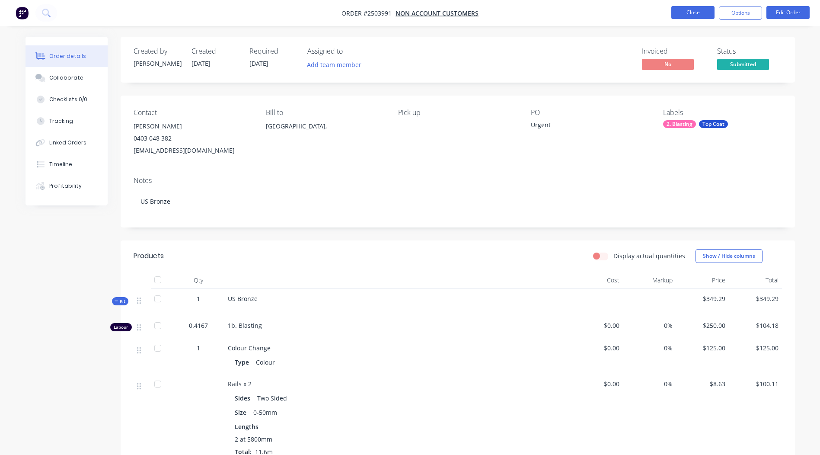
click at [696, 9] on button "Close" at bounding box center [692, 12] width 43 height 13
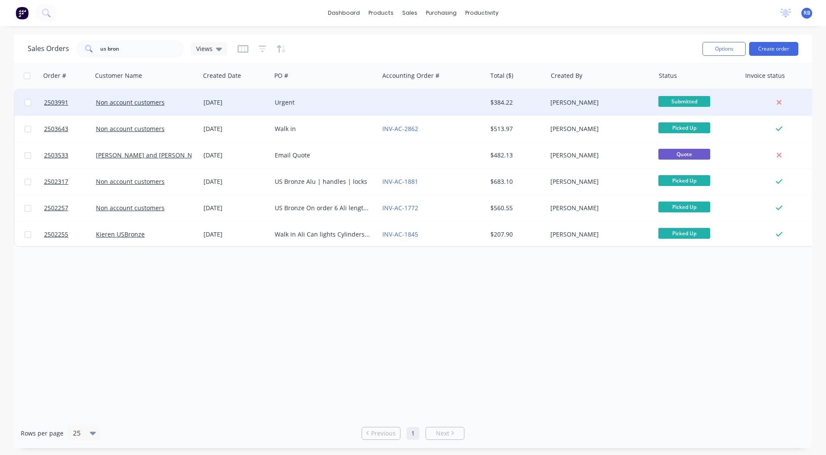
click at [388, 109] on div at bounding box center [433, 102] width 108 height 26
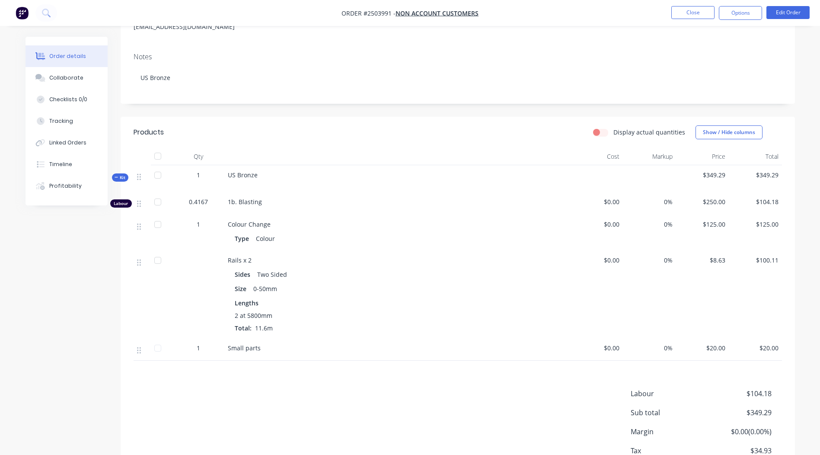
scroll to position [10, 0]
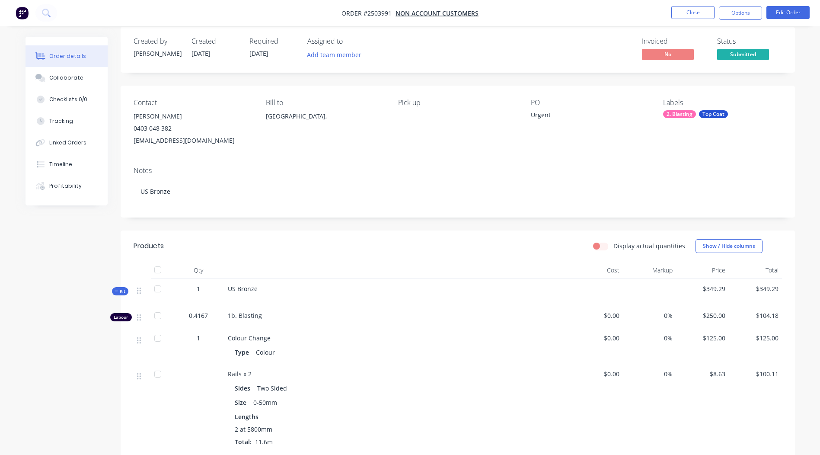
click at [705, 19] on li "Close" at bounding box center [692, 13] width 43 height 14
click at [701, 15] on button "Close" at bounding box center [692, 12] width 43 height 13
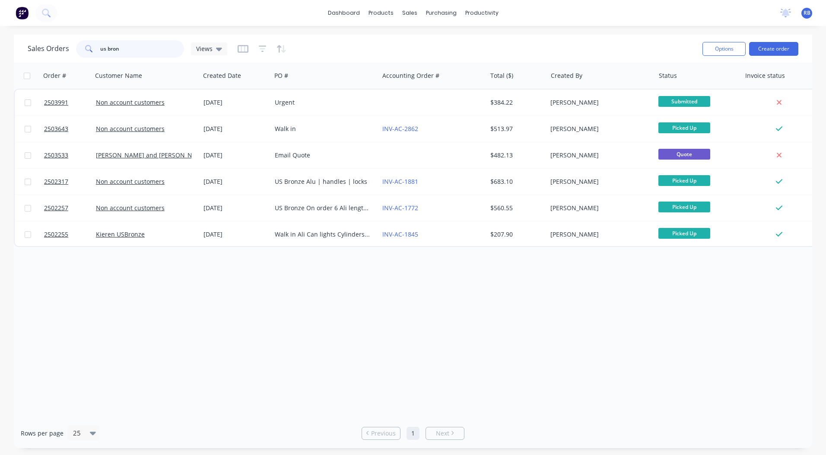
drag, startPoint x: 145, startPoint y: 50, endPoint x: 0, endPoint y: 65, distance: 146.0
click at [0, 67] on html "dashboard products sales purchasing productivity dashboard products Product Cat…" at bounding box center [413, 227] width 826 height 455
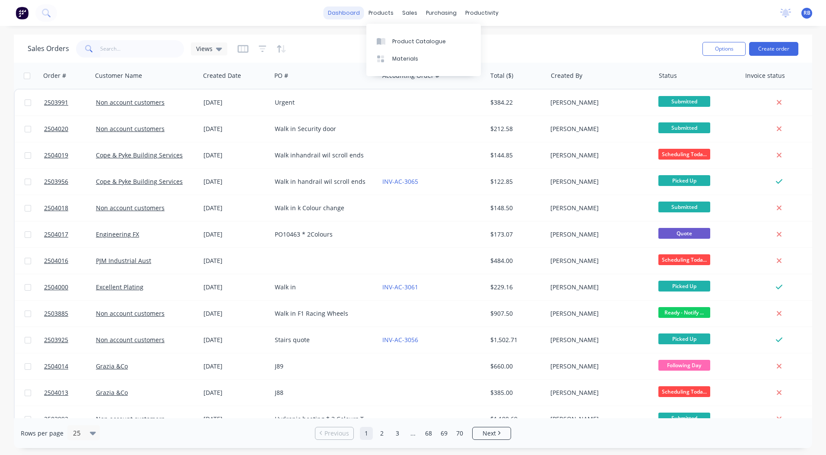
click at [358, 17] on link "dashboard" at bounding box center [344, 12] width 41 height 13
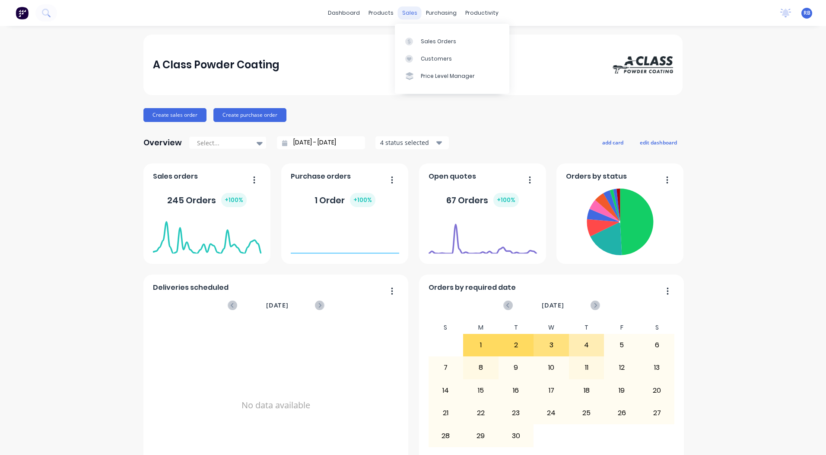
click at [410, 15] on div "sales" at bounding box center [410, 12] width 24 height 13
click at [426, 45] on link "Sales Orders" at bounding box center [452, 40] width 114 height 17
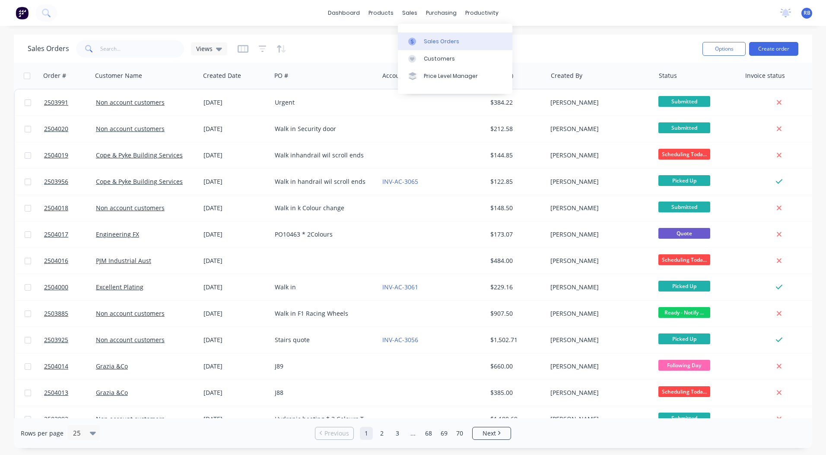
click at [424, 46] on link "Sales Orders" at bounding box center [455, 40] width 114 height 17
click at [424, 43] on div "Sales Orders" at bounding box center [441, 42] width 35 height 8
click at [542, 38] on div "Sales Orders Views" at bounding box center [362, 48] width 668 height 21
click at [348, 15] on link "dashboard" at bounding box center [344, 12] width 41 height 13
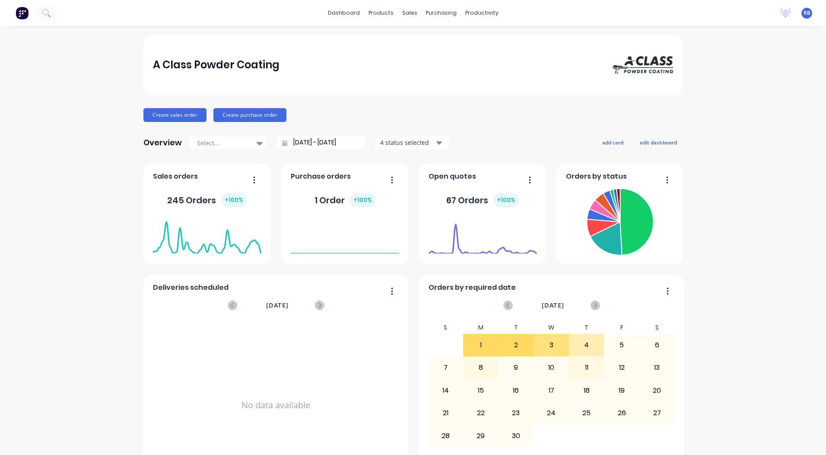
click at [382, 178] on button "button" at bounding box center [389, 180] width 18 height 13
click at [746, 174] on div "A Class Powder Coating Create sales order Create purchase order Overview Select…" at bounding box center [413, 427] width 826 height 784
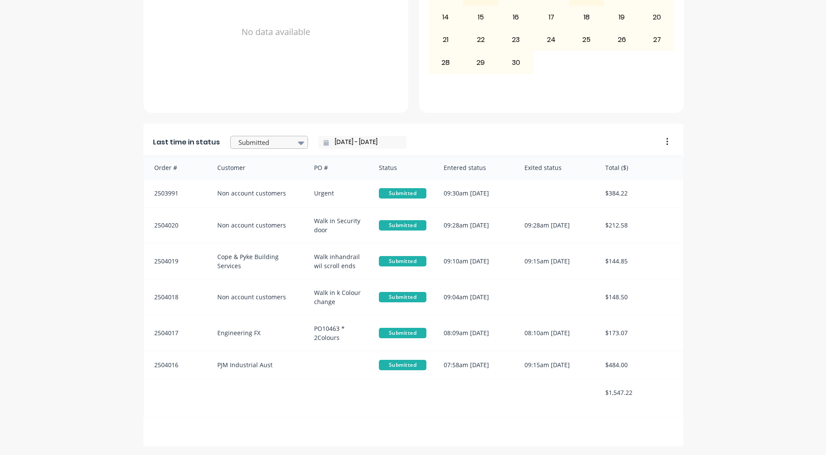
click at [283, 140] on div at bounding box center [265, 142] width 54 height 11
click at [264, 172] on div "Coating" at bounding box center [269, 164] width 78 height 16
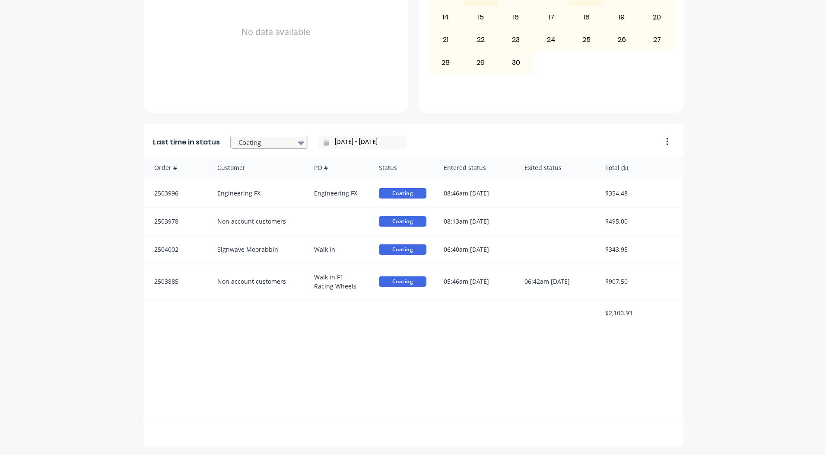
click at [259, 145] on div at bounding box center [265, 142] width 54 height 11
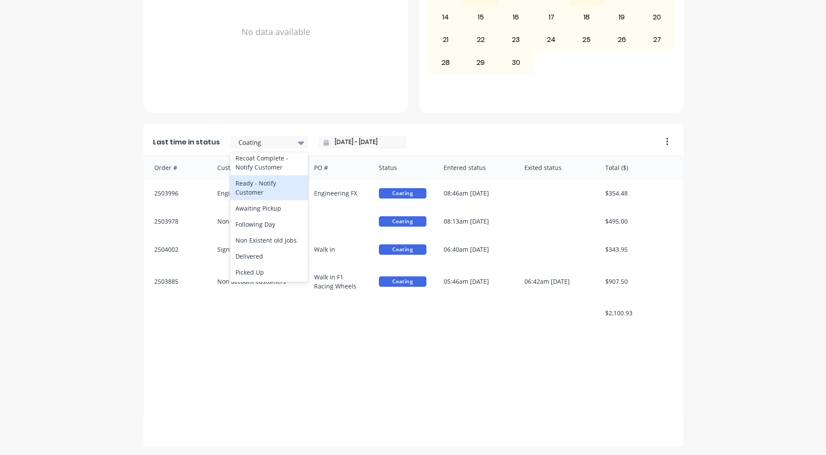
click at [263, 189] on div "Ready - Notify Customer" at bounding box center [269, 187] width 78 height 25
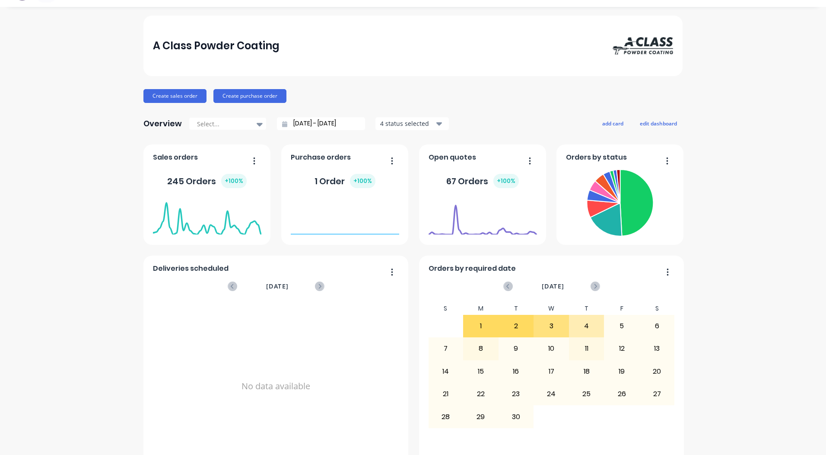
scroll to position [0, 0]
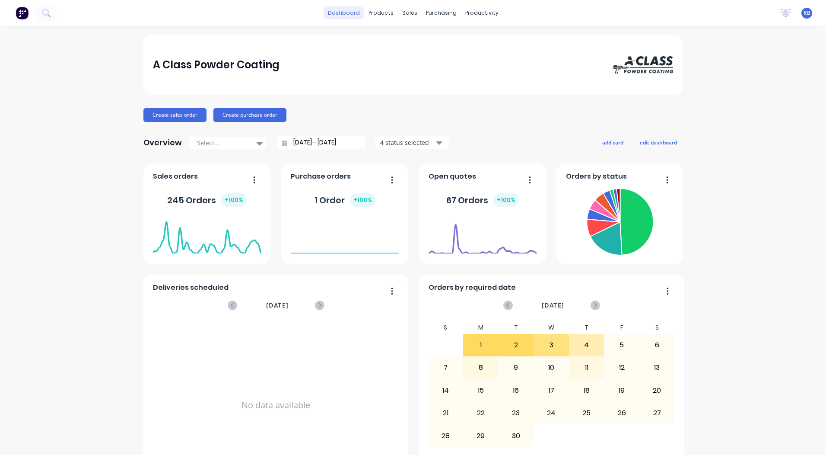
click at [345, 15] on link "dashboard" at bounding box center [344, 12] width 41 height 13
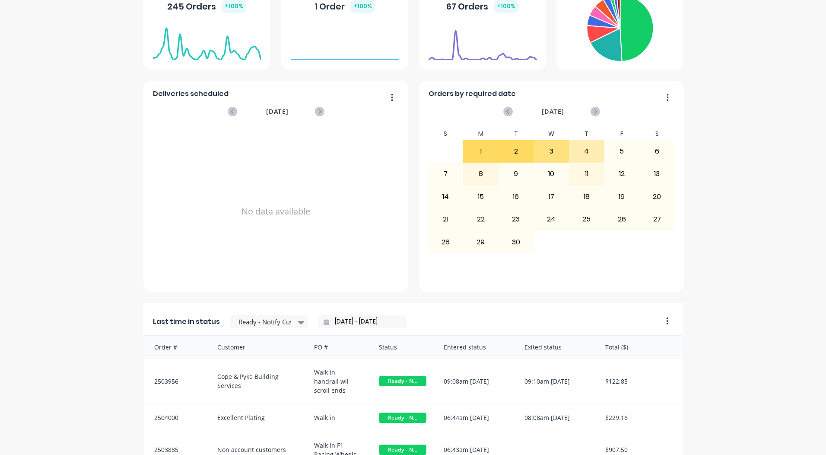
scroll to position [190, 0]
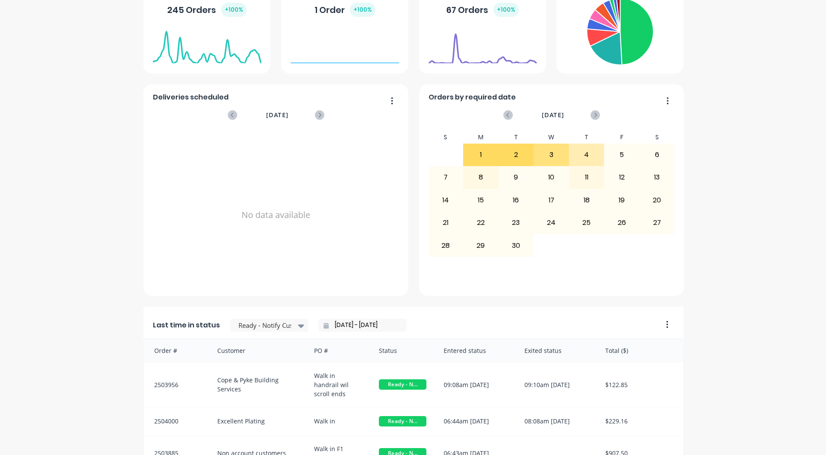
drag, startPoint x: 819, startPoint y: 175, endPoint x: 827, endPoint y: 131, distance: 45.3
click at [826, 131] on html "dashboard products sales purchasing productivity dashboard products Product Cat…" at bounding box center [413, 227] width 826 height 455
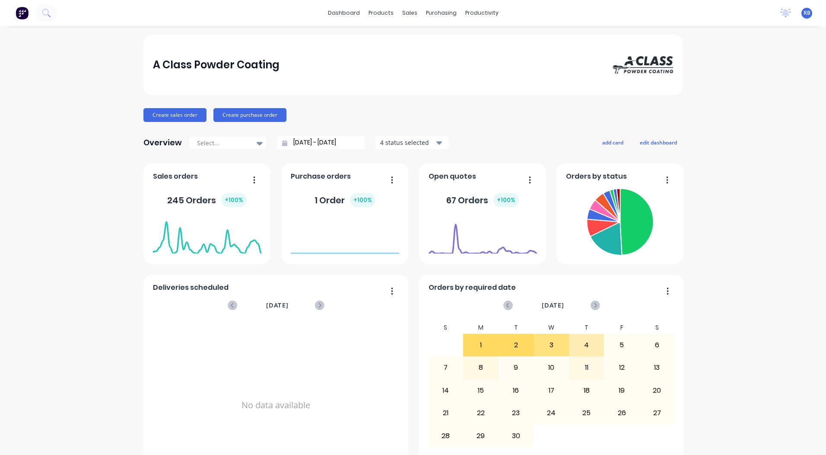
click at [723, 48] on div "A Class Powder Coating Create sales order Create purchase order Overview Select…" at bounding box center [413, 427] width 826 height 784
click at [426, 45] on link "Sales Orders" at bounding box center [452, 40] width 114 height 17
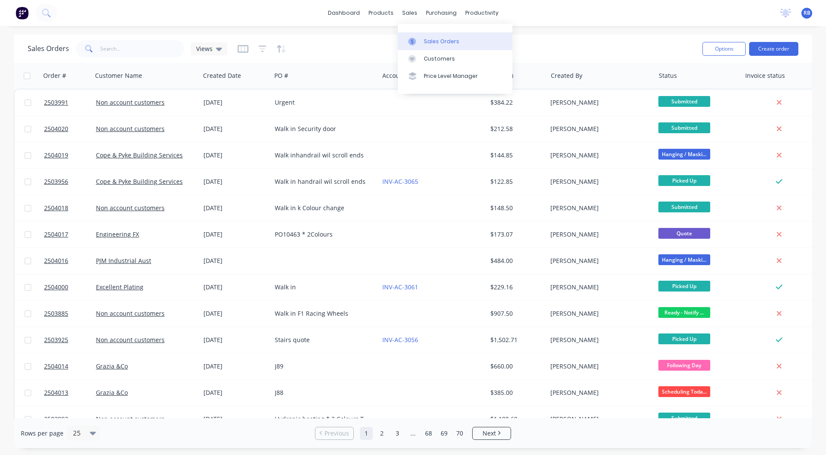
click at [426, 37] on link "Sales Orders" at bounding box center [455, 40] width 114 height 17
click at [562, 37] on div "Sales Orders Views Options Create order" at bounding box center [413, 49] width 798 height 28
click at [349, 13] on link "dashboard" at bounding box center [344, 12] width 41 height 13
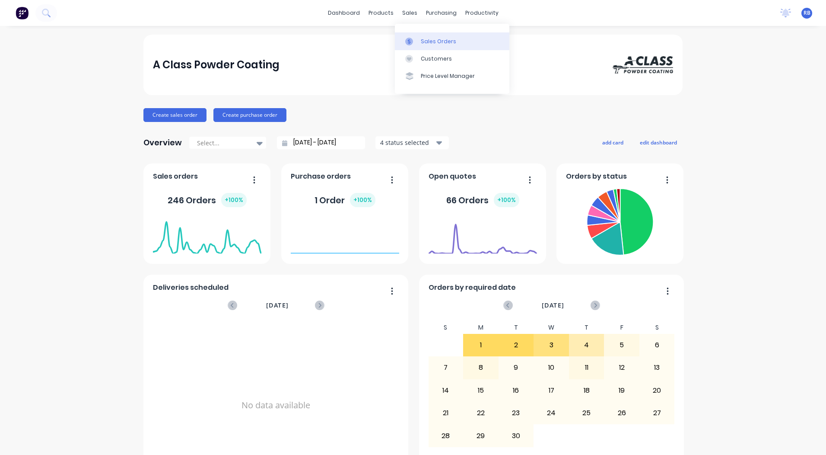
click at [425, 44] on div "Sales Orders" at bounding box center [438, 42] width 35 height 8
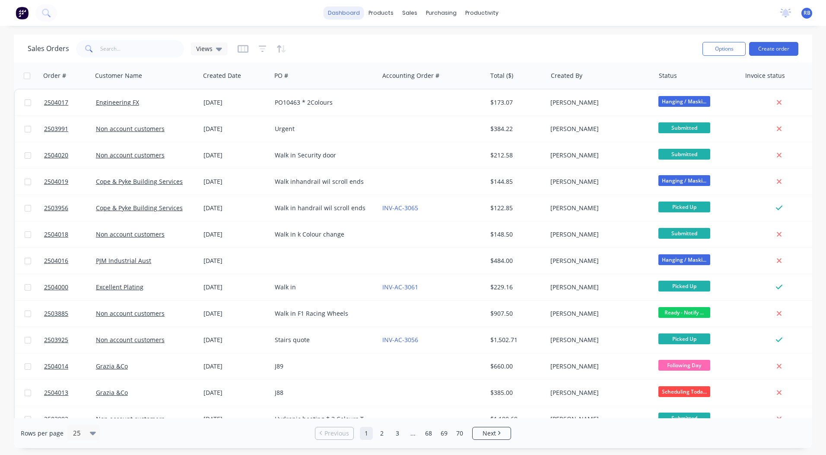
click at [336, 13] on link "dashboard" at bounding box center [344, 12] width 41 height 13
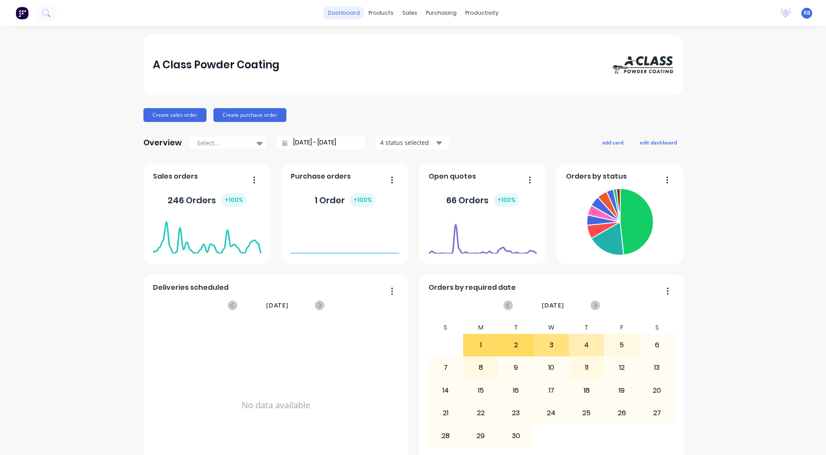
click at [344, 9] on link "dashboard" at bounding box center [344, 12] width 41 height 13
click at [346, 8] on link "dashboard" at bounding box center [344, 12] width 41 height 13
click at [487, 38] on div "Workflow" at bounding box center [494, 42] width 26 height 8
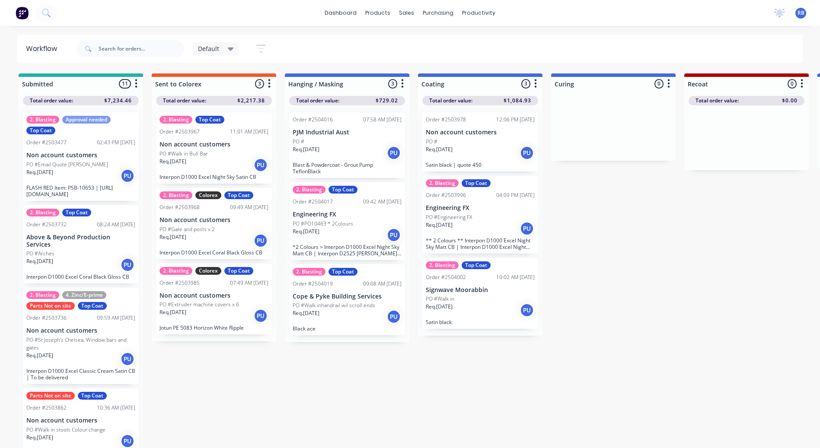
click at [213, 48] on span "Default" at bounding box center [208, 48] width 21 height 9
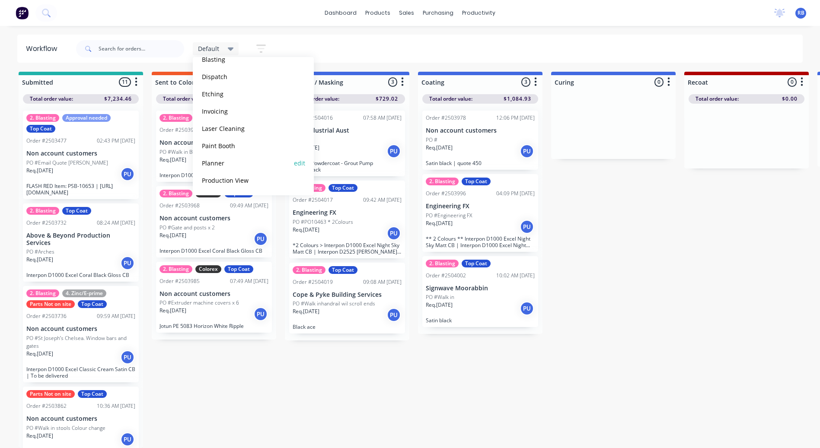
scroll to position [8, 0]
click at [223, 184] on button "Production View" at bounding box center [245, 180] width 92 height 10
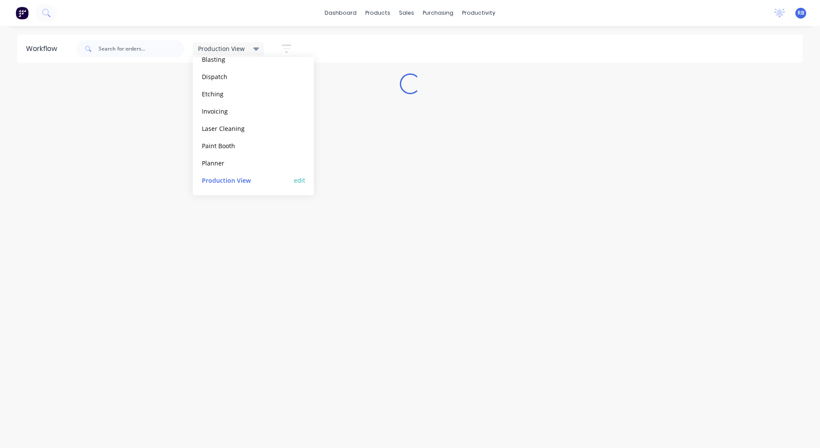
scroll to position [0, 0]
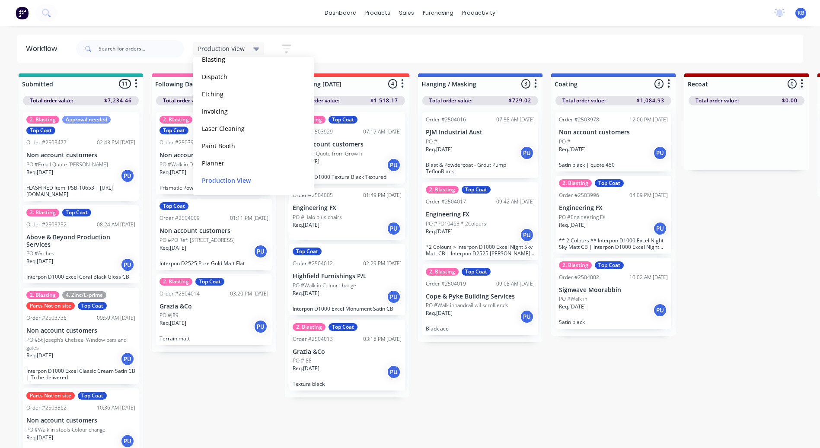
click at [437, 38] on div "Production View Save new view None edit Default (Default) edit Blasting edit Di…" at bounding box center [438, 49] width 728 height 26
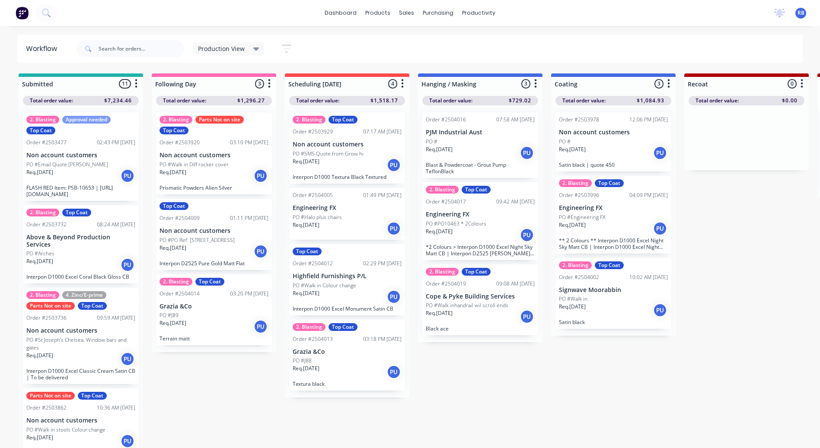
drag, startPoint x: 743, startPoint y: 294, endPoint x: 776, endPoint y: 289, distance: 32.8
click at [416, 37] on link "Sales Orders" at bounding box center [452, 40] width 114 height 17
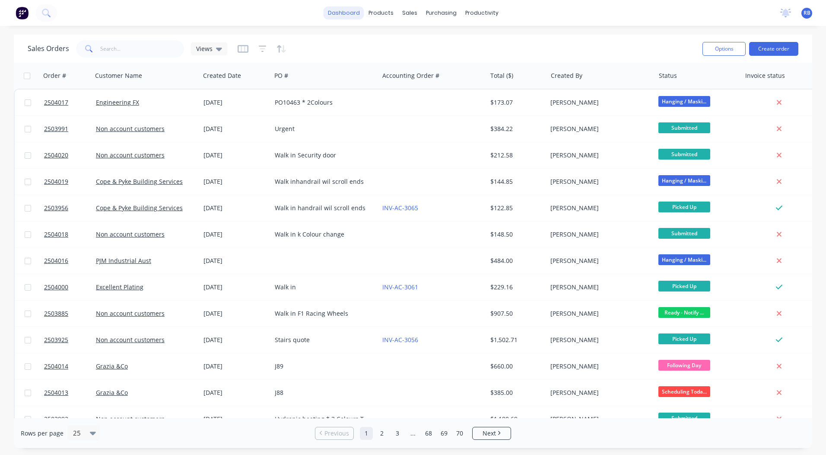
click at [355, 16] on link "dashboard" at bounding box center [344, 12] width 41 height 13
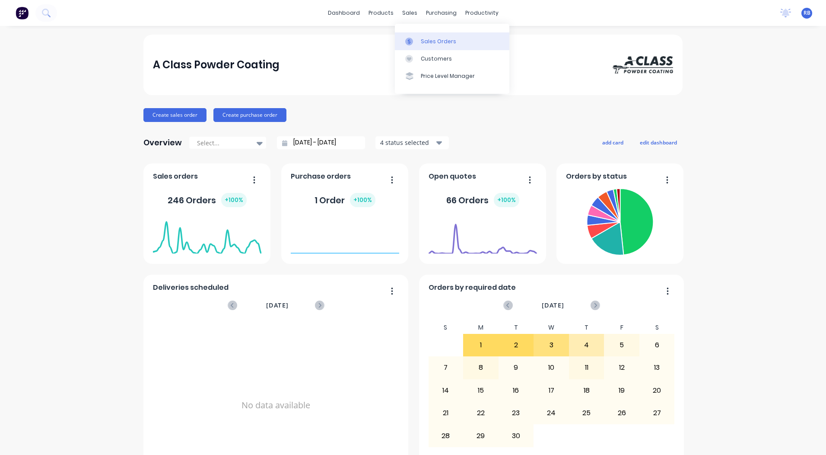
click at [439, 39] on div "Sales Orders" at bounding box center [438, 42] width 35 height 8
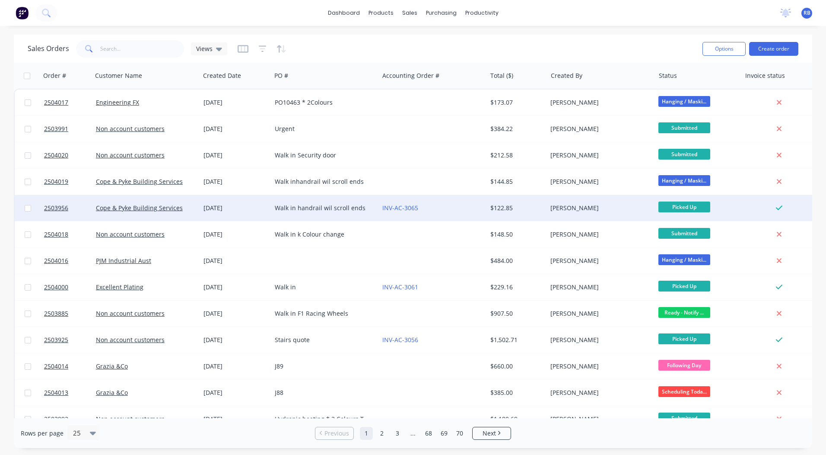
click at [440, 214] on div "INV-AC-3065" at bounding box center [433, 208] width 108 height 26
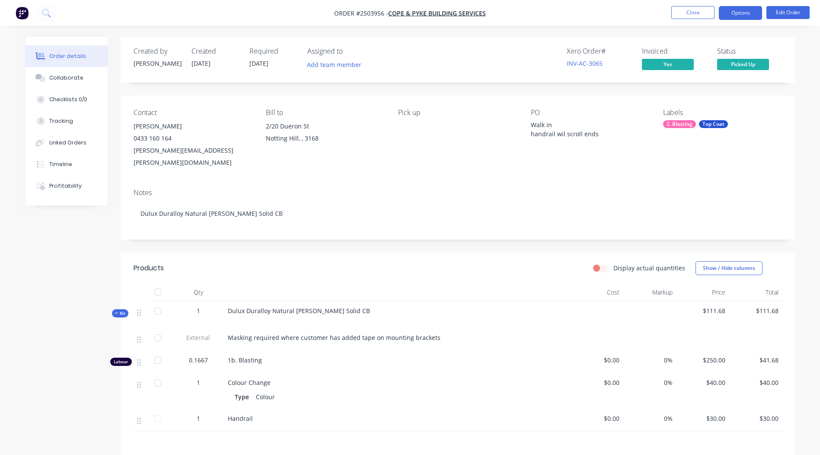
click at [719, 19] on button "Options" at bounding box center [740, 13] width 43 height 14
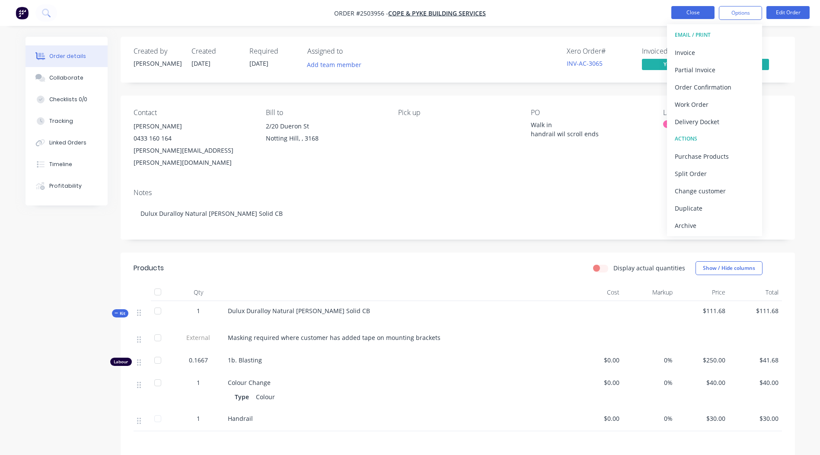
click at [675, 7] on button "Close" at bounding box center [692, 12] width 43 height 13
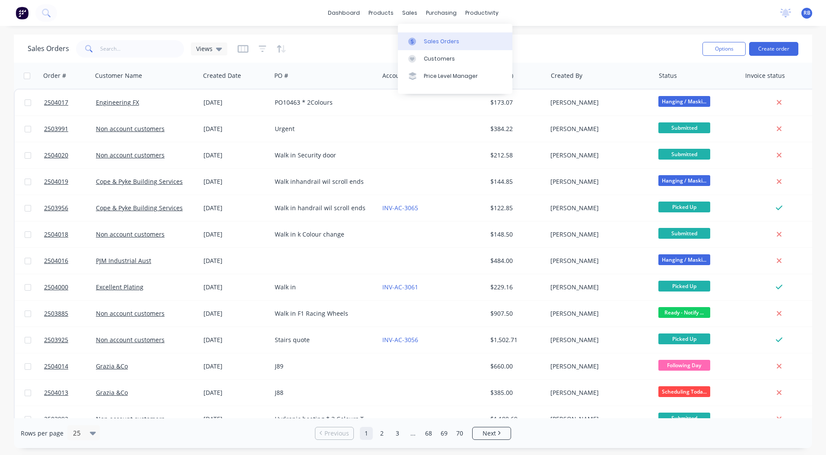
click at [421, 35] on link "Sales Orders" at bounding box center [455, 40] width 114 height 17
click at [348, 10] on link "dashboard" at bounding box center [344, 12] width 41 height 13
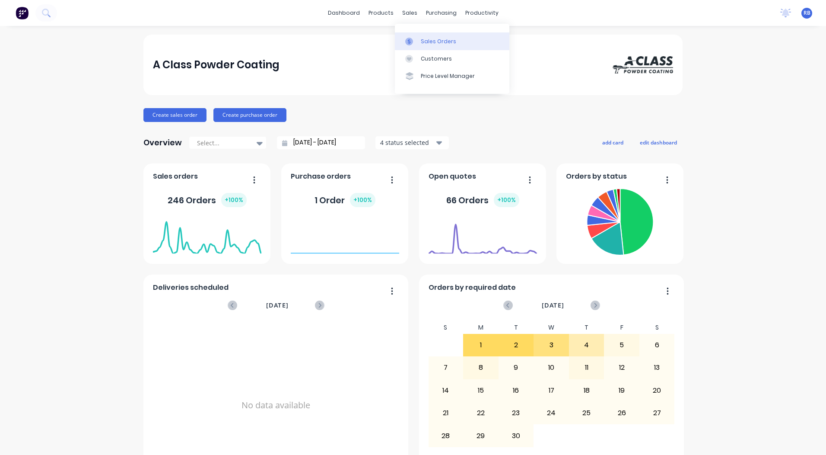
click at [423, 33] on link "Sales Orders" at bounding box center [452, 40] width 114 height 17
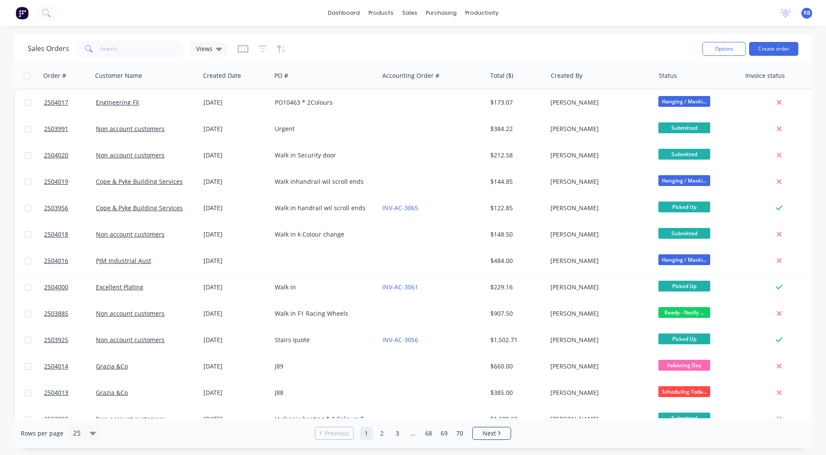
click at [611, 39] on div "Sales Orders Views" at bounding box center [362, 48] width 668 height 21
click at [432, 45] on div "Sales Orders" at bounding box center [441, 42] width 35 height 8
drag, startPoint x: 614, startPoint y: 44, endPoint x: 588, endPoint y: 51, distance: 26.8
click at [614, 44] on div "Sales Orders Views" at bounding box center [362, 48] width 668 height 21
click at [350, 10] on link "dashboard" at bounding box center [344, 12] width 41 height 13
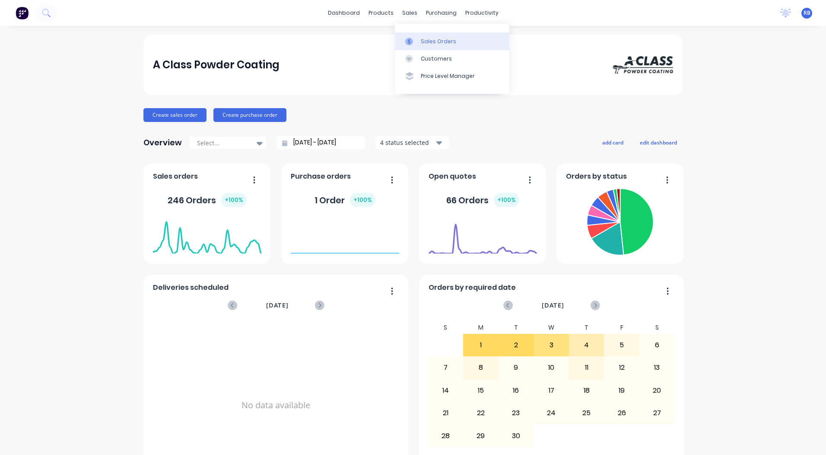
click at [414, 39] on div at bounding box center [411, 42] width 13 height 8
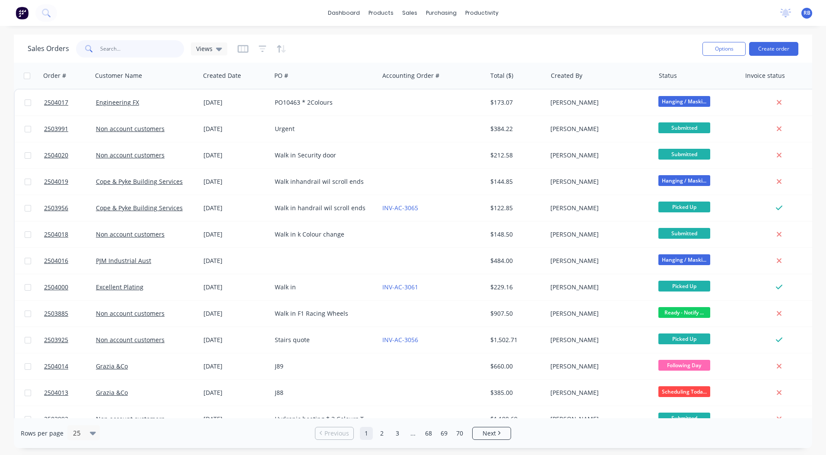
click at [110, 46] on input "text" at bounding box center [142, 48] width 84 height 17
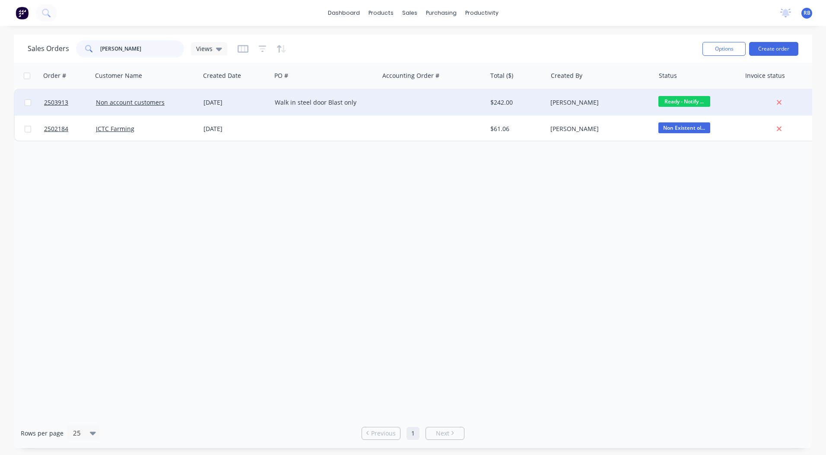
type input "[PERSON_NAME]"
click at [402, 103] on div at bounding box center [433, 102] width 108 height 26
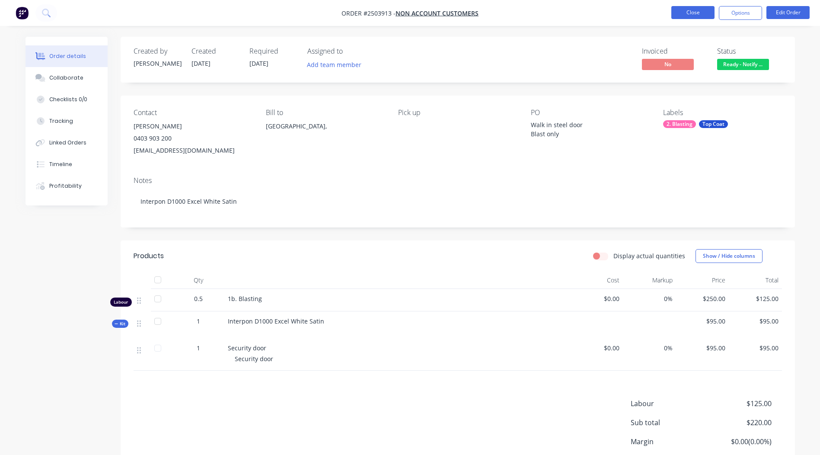
click at [679, 12] on button "Close" at bounding box center [692, 12] width 43 height 13
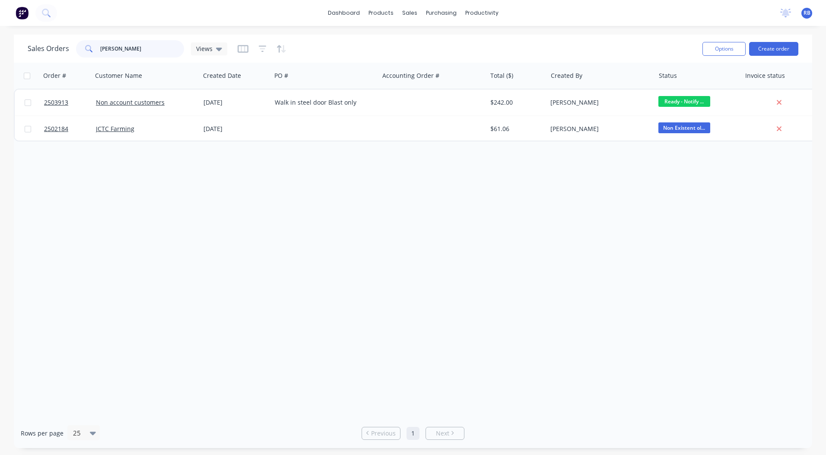
drag, startPoint x: 92, startPoint y: 56, endPoint x: 0, endPoint y: 61, distance: 92.6
click at [0, 62] on html "dashboard products sales purchasing productivity dashboard products Product Cat…" at bounding box center [413, 227] width 826 height 455
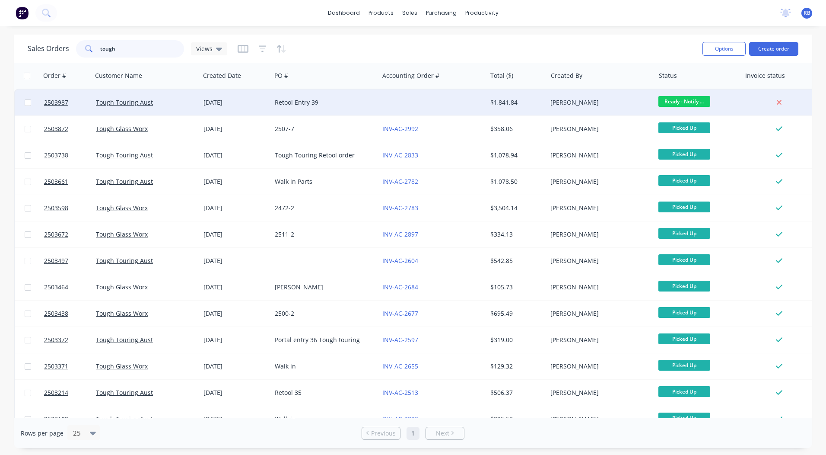
type input "tough"
click at [499, 102] on div "$1,841.84" at bounding box center [515, 102] width 51 height 9
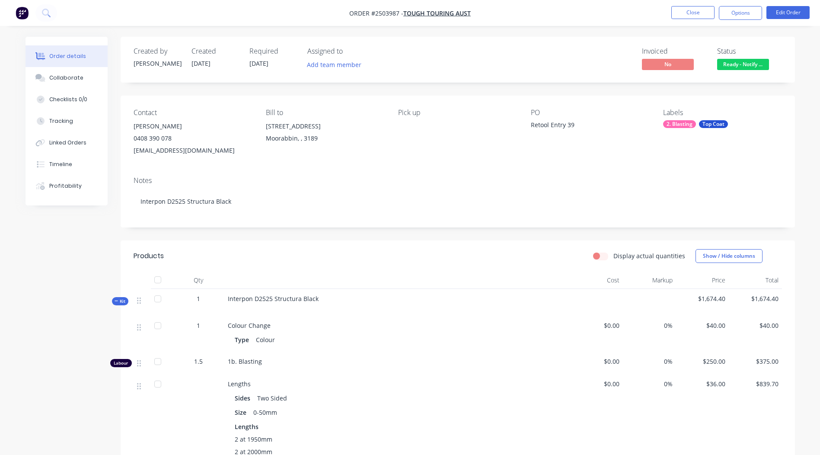
click at [757, 67] on span "Ready - Notify ..." at bounding box center [743, 64] width 52 height 11
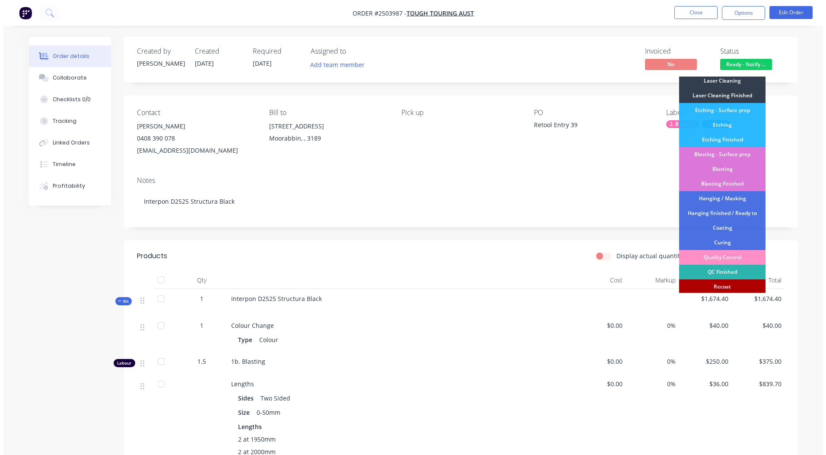
scroll to position [185, 0]
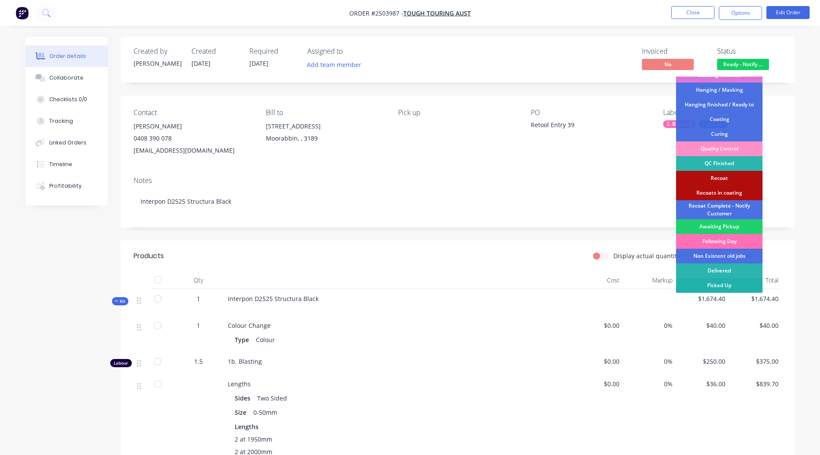
click at [715, 284] on div "Picked Up" at bounding box center [719, 285] width 86 height 15
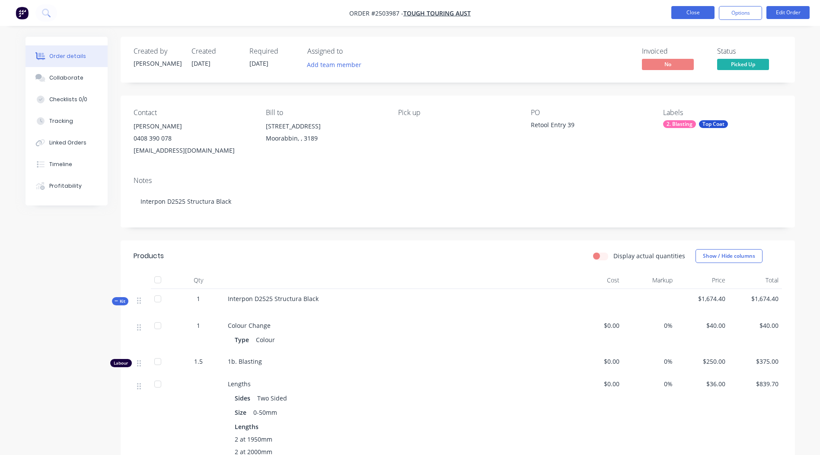
click at [697, 16] on button "Close" at bounding box center [692, 12] width 43 height 13
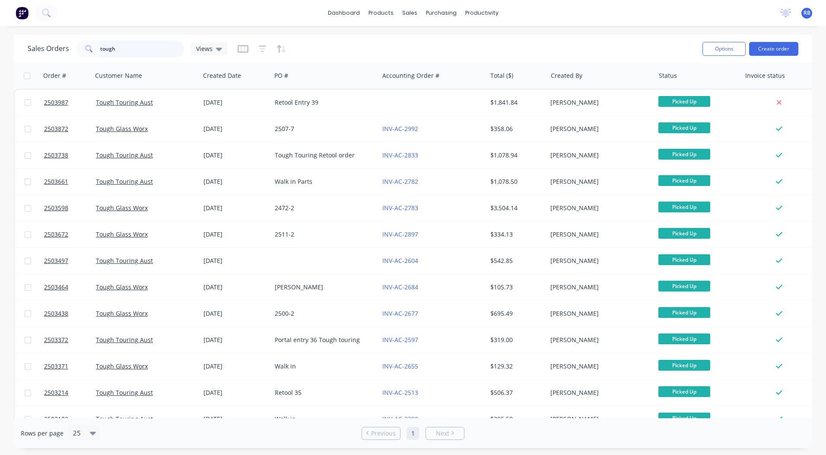
click at [0, 58] on html "dashboard products sales purchasing productivity dashboard products Product Cat…" at bounding box center [413, 227] width 826 height 455
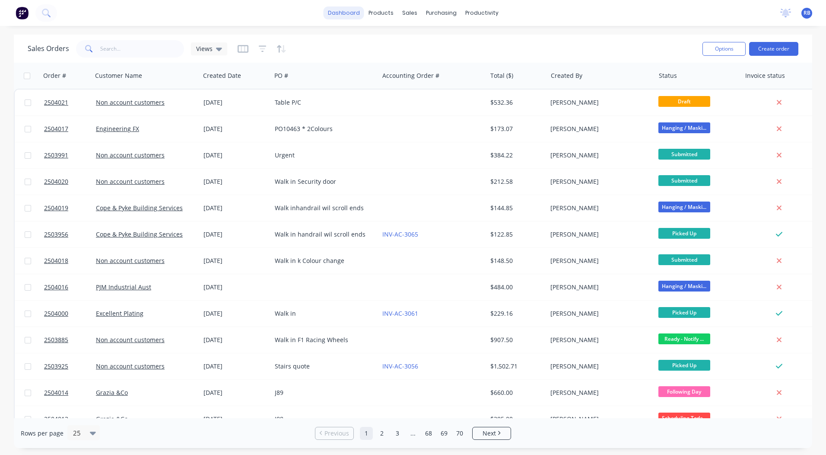
click at [345, 8] on link "dashboard" at bounding box center [344, 12] width 41 height 13
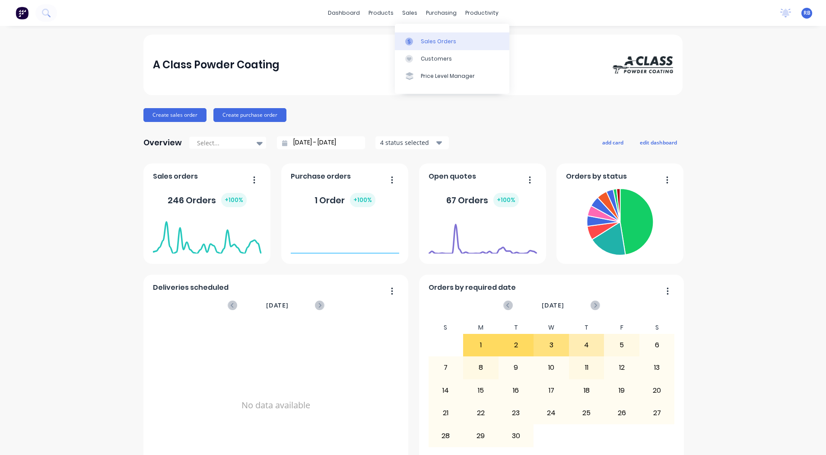
click at [433, 40] on div "Sales Orders" at bounding box center [438, 42] width 35 height 8
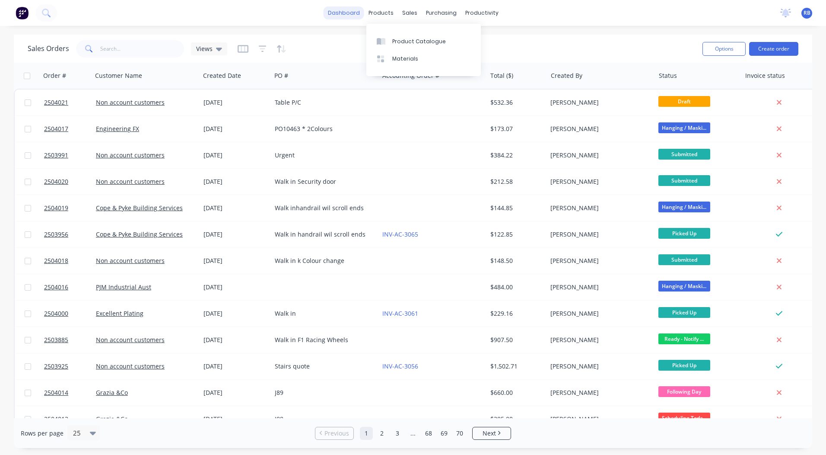
click at [363, 15] on link "dashboard" at bounding box center [344, 12] width 41 height 13
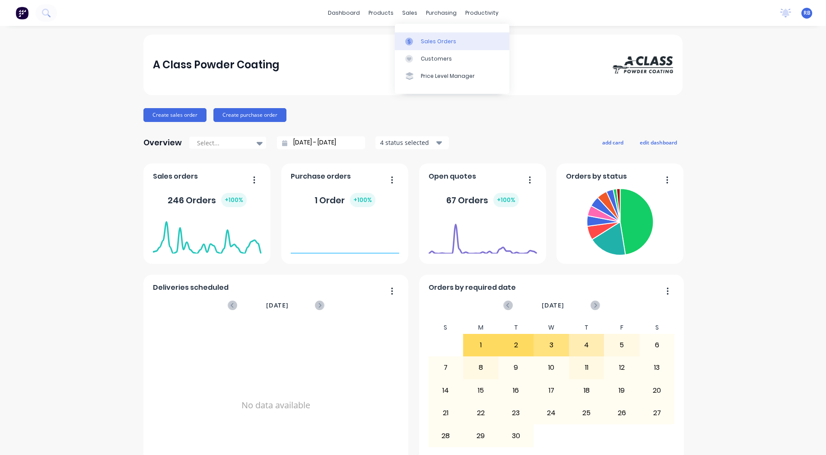
click at [415, 42] on div at bounding box center [411, 42] width 13 height 8
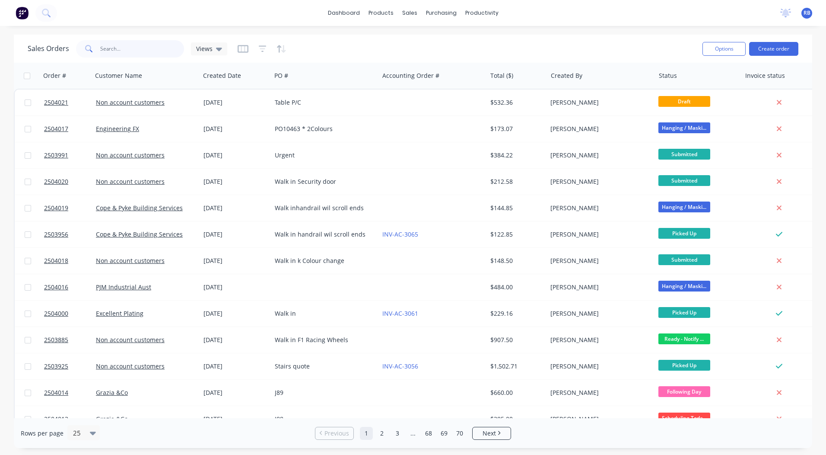
click at [117, 52] on input "text" at bounding box center [142, 48] width 84 height 17
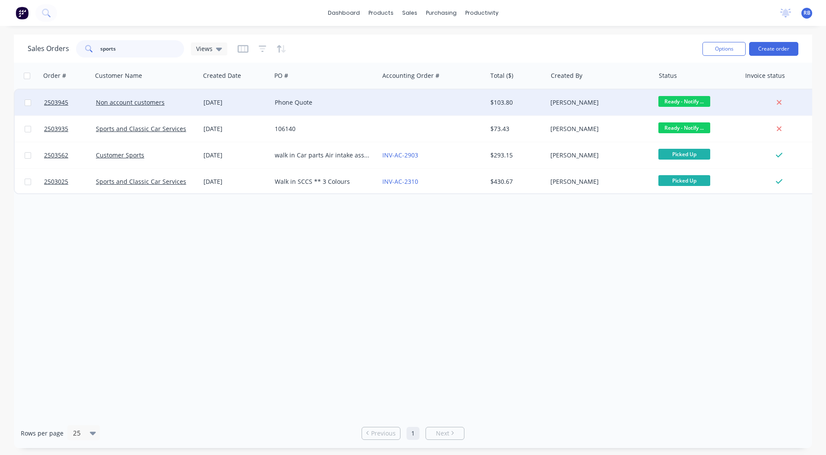
type input "sports"
click at [318, 99] on div "Phone Quote" at bounding box center [323, 102] width 96 height 9
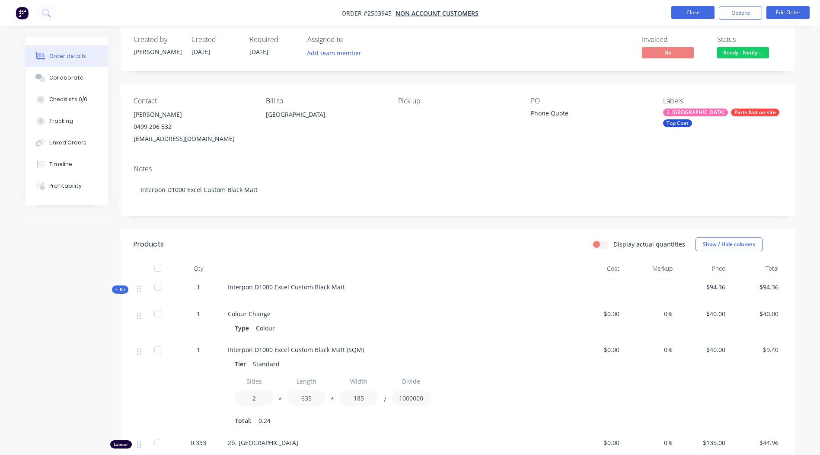
scroll to position [8, 0]
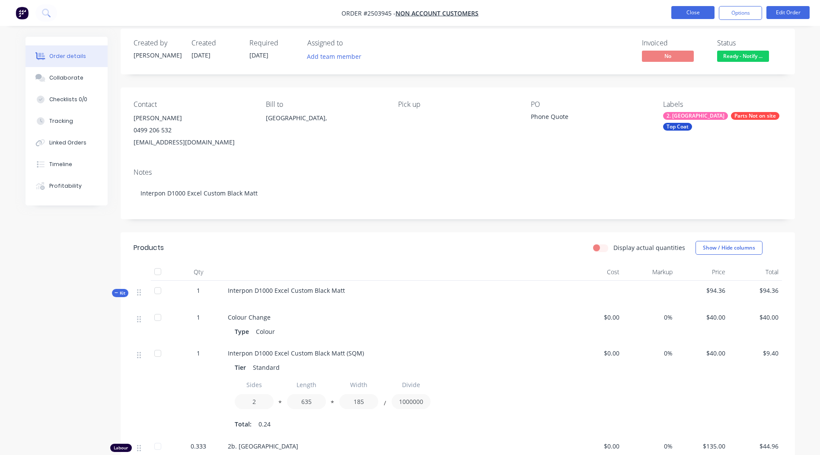
click at [682, 10] on button "Close" at bounding box center [692, 12] width 43 height 13
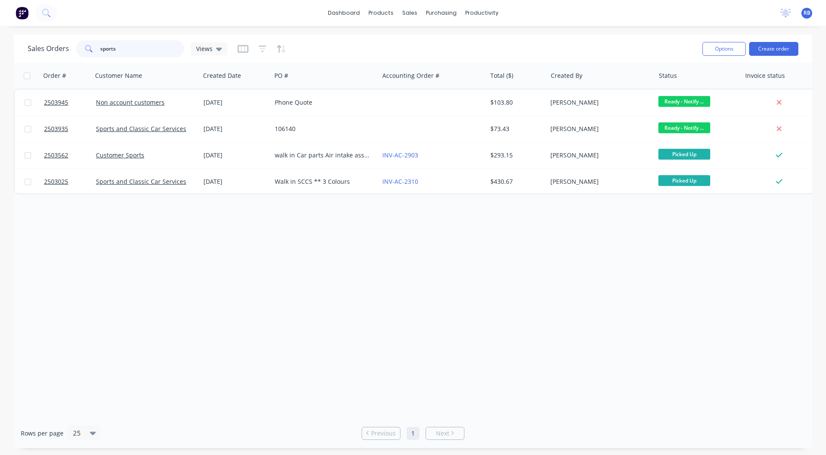
drag, startPoint x: 43, startPoint y: 56, endPoint x: 0, endPoint y: 57, distance: 42.8
click at [0, 57] on html "dashboard products sales purchasing productivity dashboard products Product Cat…" at bounding box center [413, 227] width 826 height 455
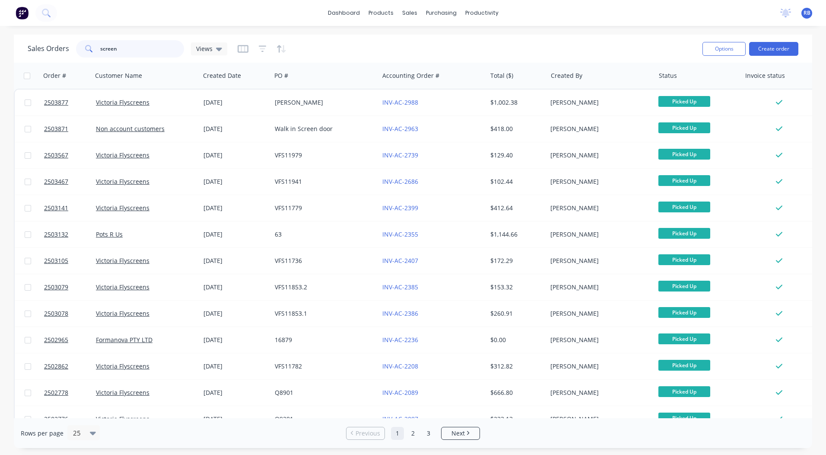
drag, startPoint x: 152, startPoint y: 44, endPoint x: 0, endPoint y: 67, distance: 153.7
click at [0, 63] on html "dashboard products sales purchasing productivity dashboard products Product Cat…" at bounding box center [413, 227] width 826 height 455
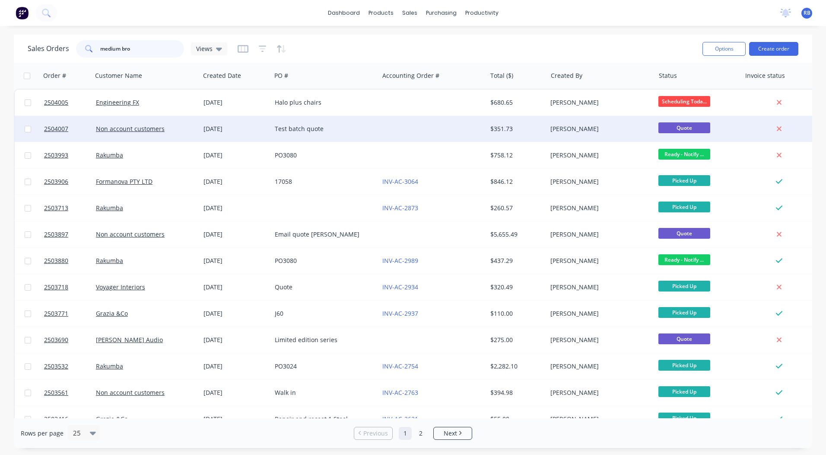
type input "medium bro"
click at [340, 127] on div "Test batch quote" at bounding box center [323, 128] width 96 height 9
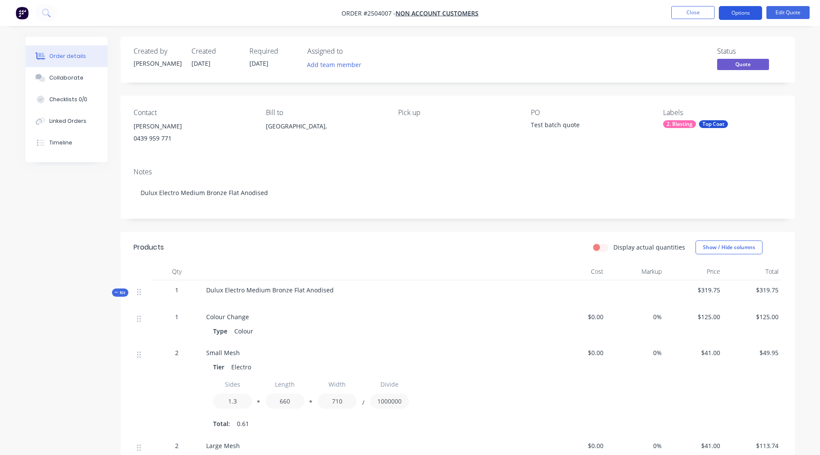
click at [757, 14] on button "Options" at bounding box center [740, 13] width 43 height 14
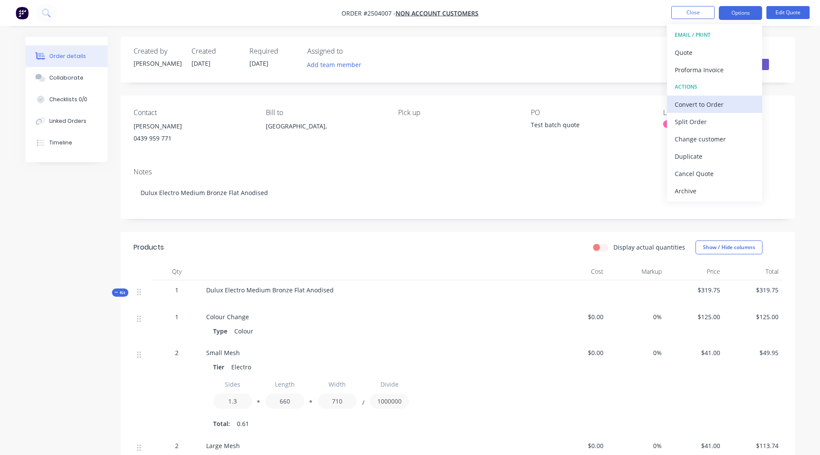
click at [719, 105] on div "Convert to Order" at bounding box center [713, 104] width 79 height 13
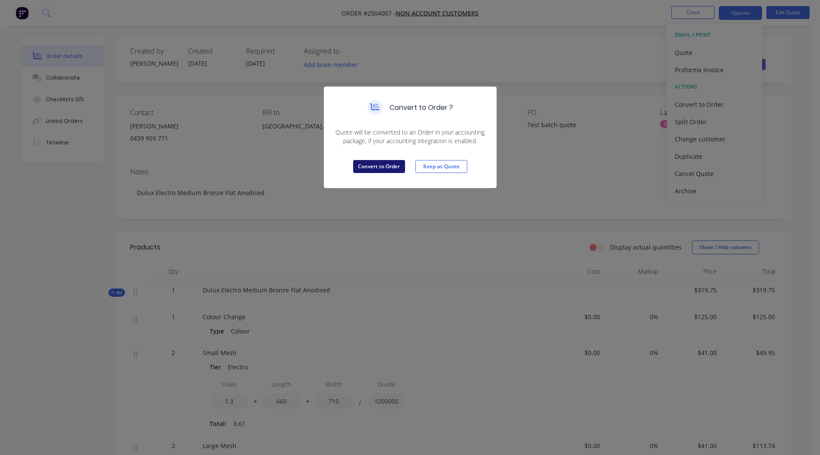
click at [372, 162] on button "Convert to Order" at bounding box center [379, 166] width 52 height 13
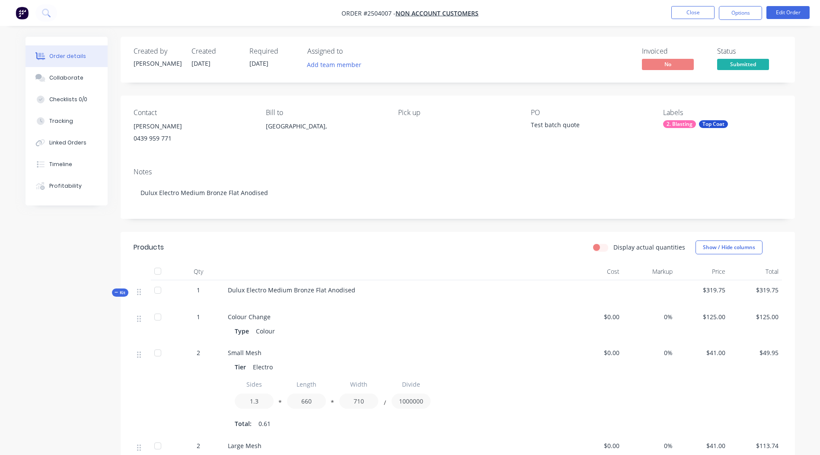
click at [690, 19] on li "Close" at bounding box center [692, 13] width 43 height 14
click at [681, 18] on button "Close" at bounding box center [692, 12] width 43 height 13
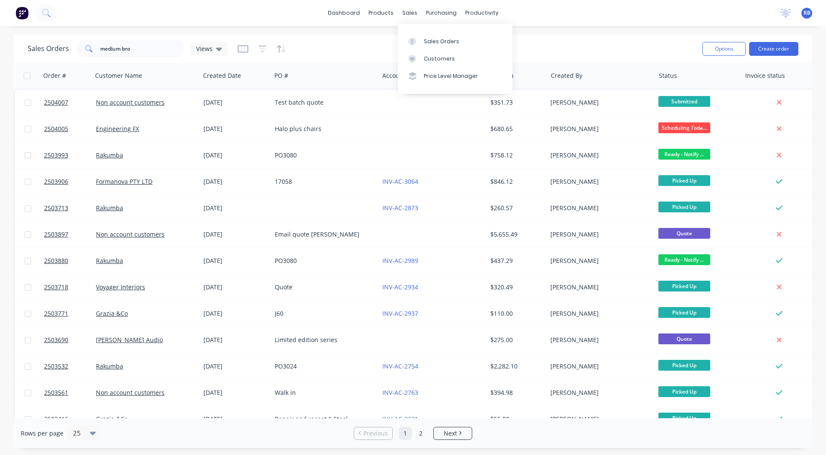
click at [622, 15] on div "dashboard products sales purchasing productivity dashboard products Product Cat…" at bounding box center [413, 13] width 826 height 26
click at [341, 9] on link "dashboard" at bounding box center [344, 12] width 41 height 13
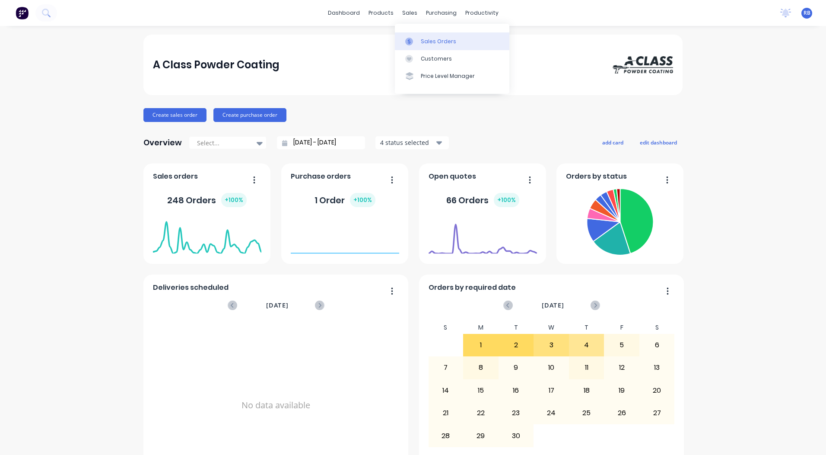
click at [426, 42] on div "Sales Orders" at bounding box center [438, 42] width 35 height 8
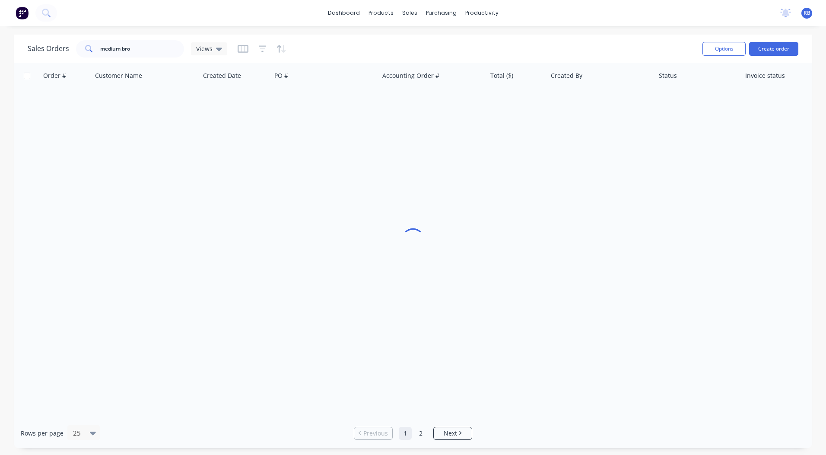
click at [533, 41] on div "Sales Orders medium bro Views" at bounding box center [362, 48] width 668 height 21
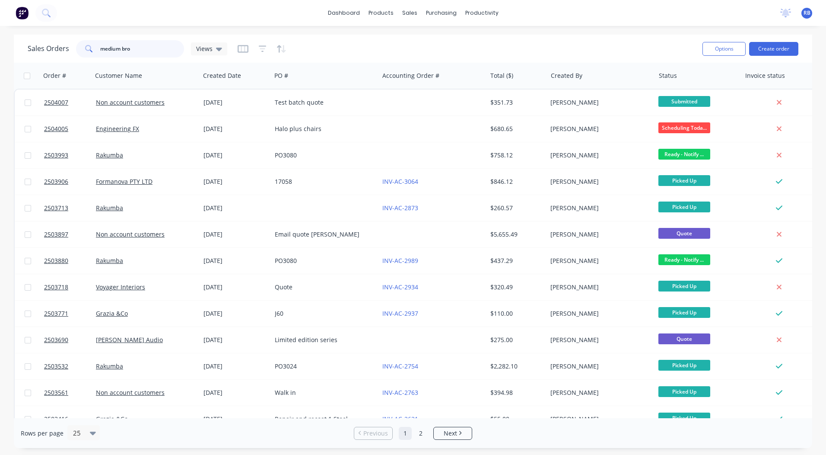
drag, startPoint x: 149, startPoint y: 47, endPoint x: 0, endPoint y: 36, distance: 149.5
click at [0, 36] on html "dashboard products sales purchasing productivity dashboard products Product Cat…" at bounding box center [413, 227] width 826 height 455
type input "belle"
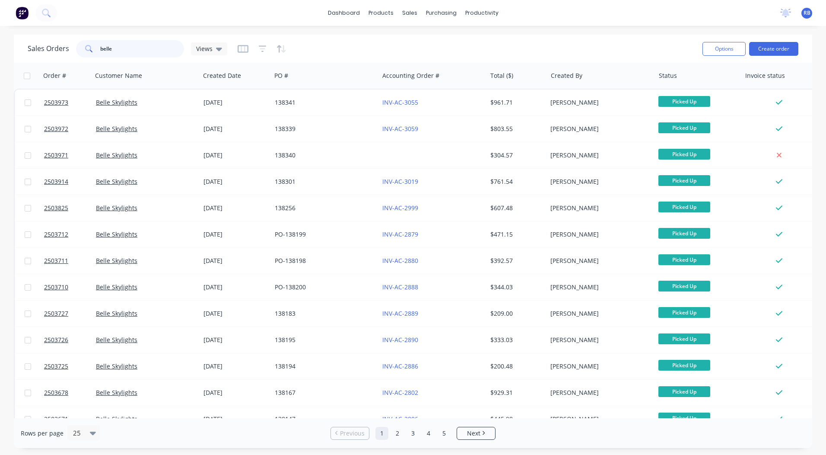
drag, startPoint x: 120, startPoint y: 48, endPoint x: 68, endPoint y: 46, distance: 51.4
click at [91, 46] on div "belle" at bounding box center [130, 48] width 108 height 17
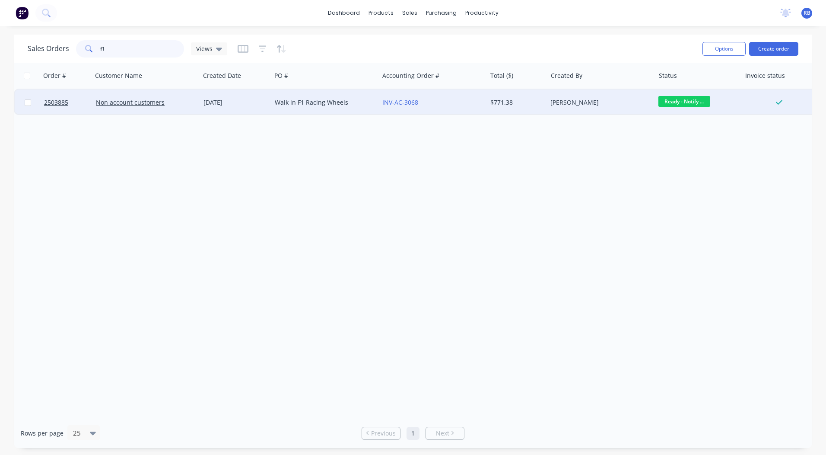
type input "f1"
click at [310, 103] on div "Walk in F1 Racing Wheels" at bounding box center [323, 102] width 96 height 9
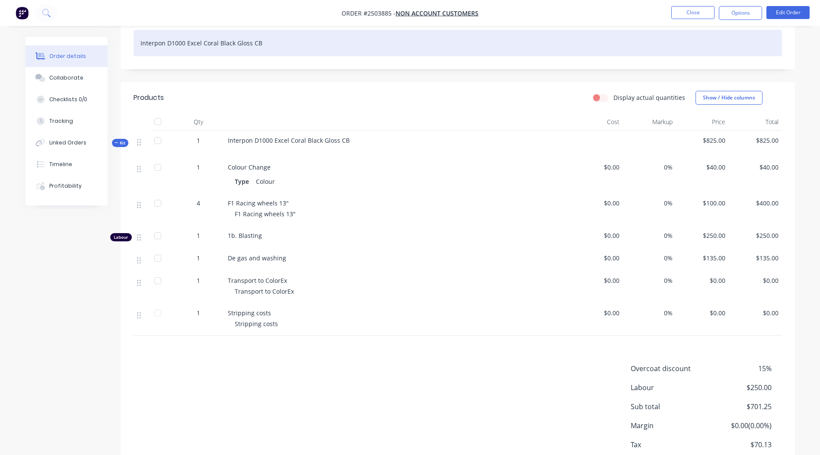
scroll to position [212, 0]
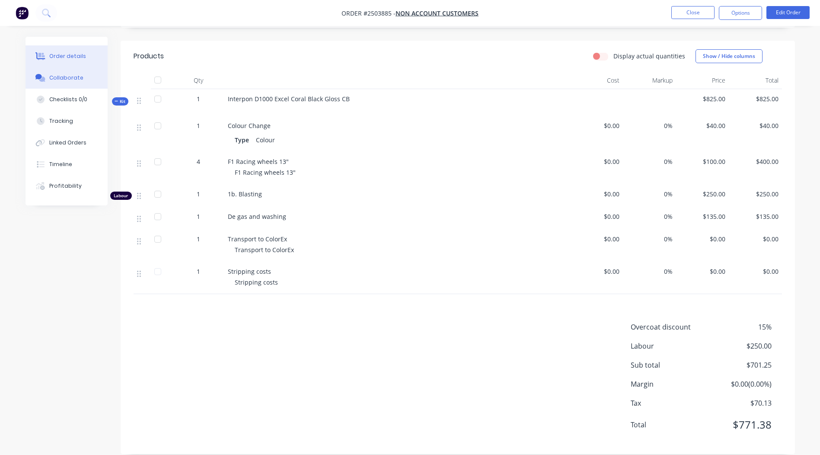
click at [67, 76] on div "Collaborate" at bounding box center [66, 78] width 34 height 8
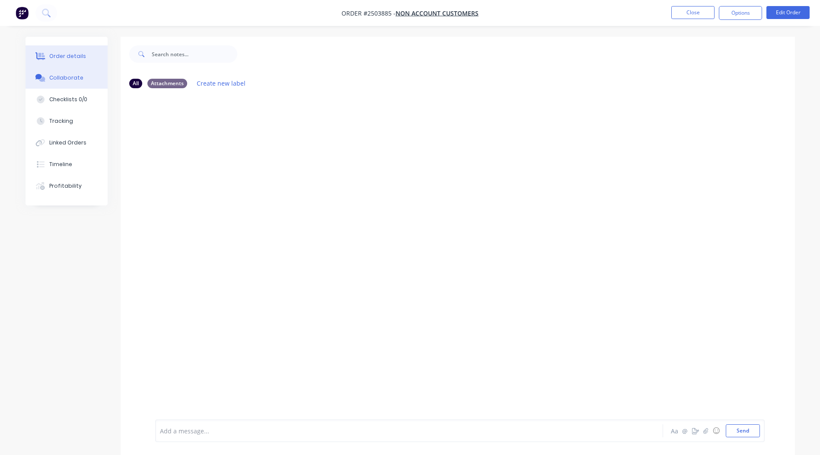
click at [69, 53] on div "Order details" at bounding box center [67, 56] width 37 height 8
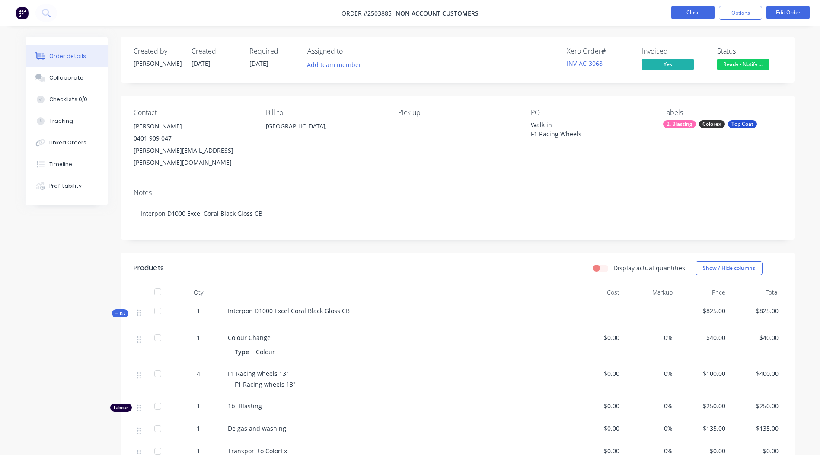
click at [695, 12] on button "Close" at bounding box center [692, 12] width 43 height 13
